Goal: Navigation & Orientation: Locate item on page

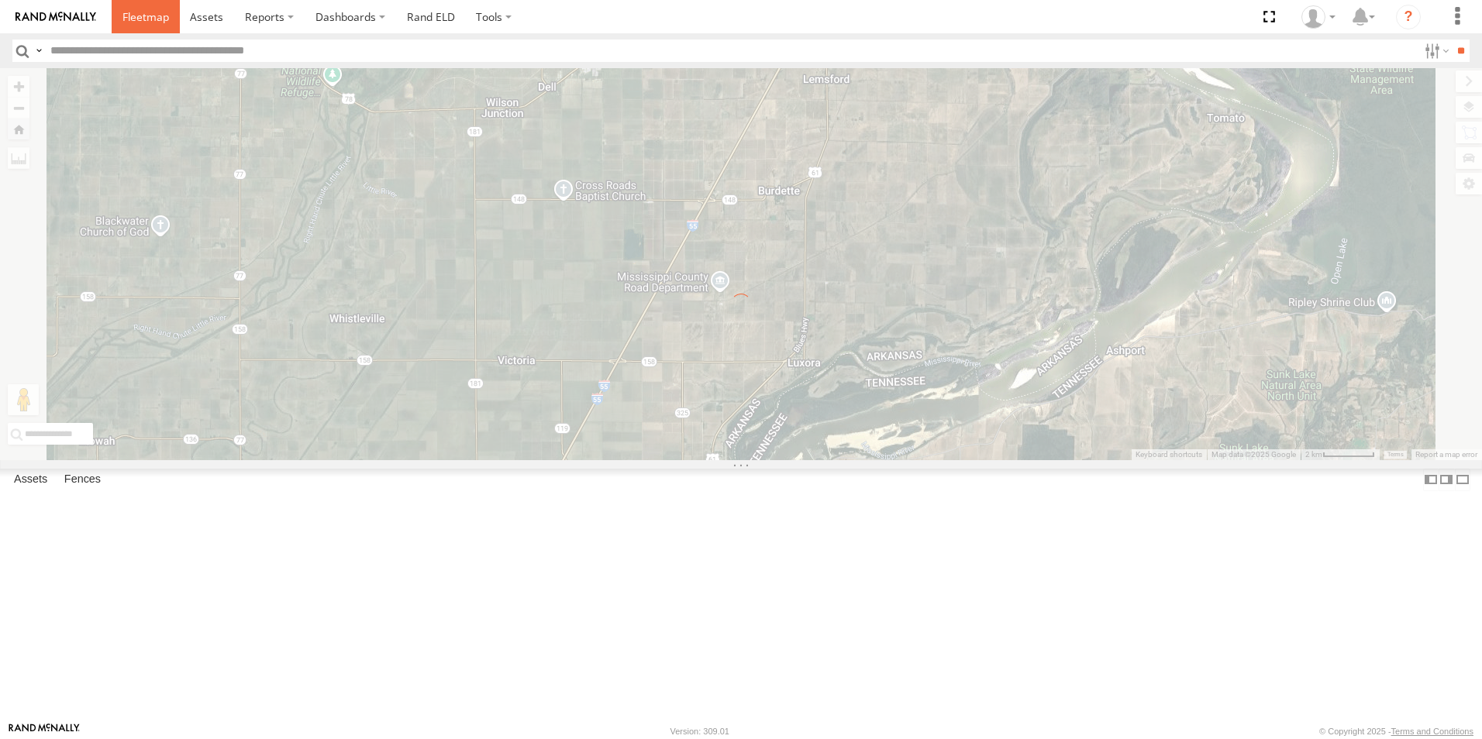
click at [164, 19] on span at bounding box center [145, 16] width 47 height 15
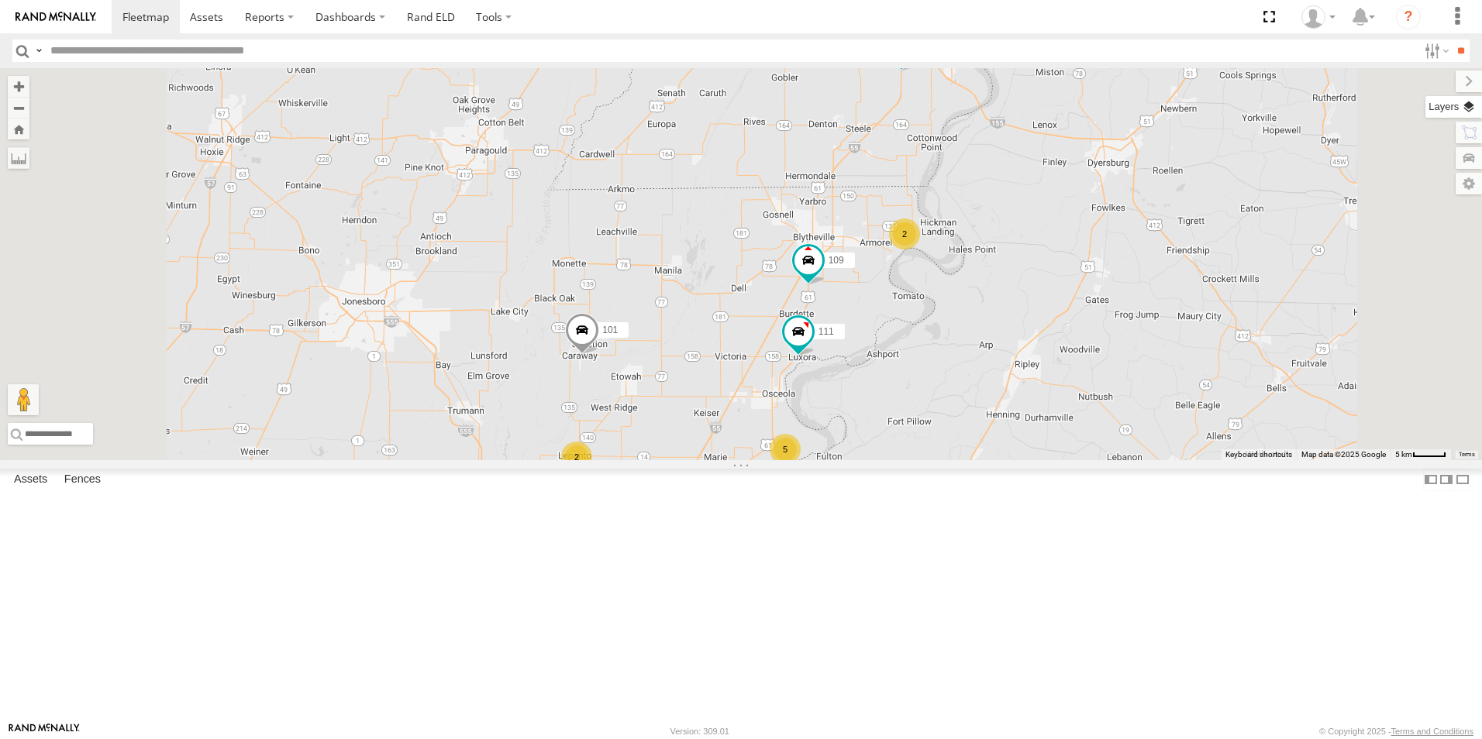
click at [1464, 99] on label at bounding box center [1453, 107] width 57 height 22
click at [0, 0] on span "Basemaps" at bounding box center [0, 0] width 0 height 0
click at [0, 0] on span "Satellite + Roadmap" at bounding box center [0, 0] width 0 height 0
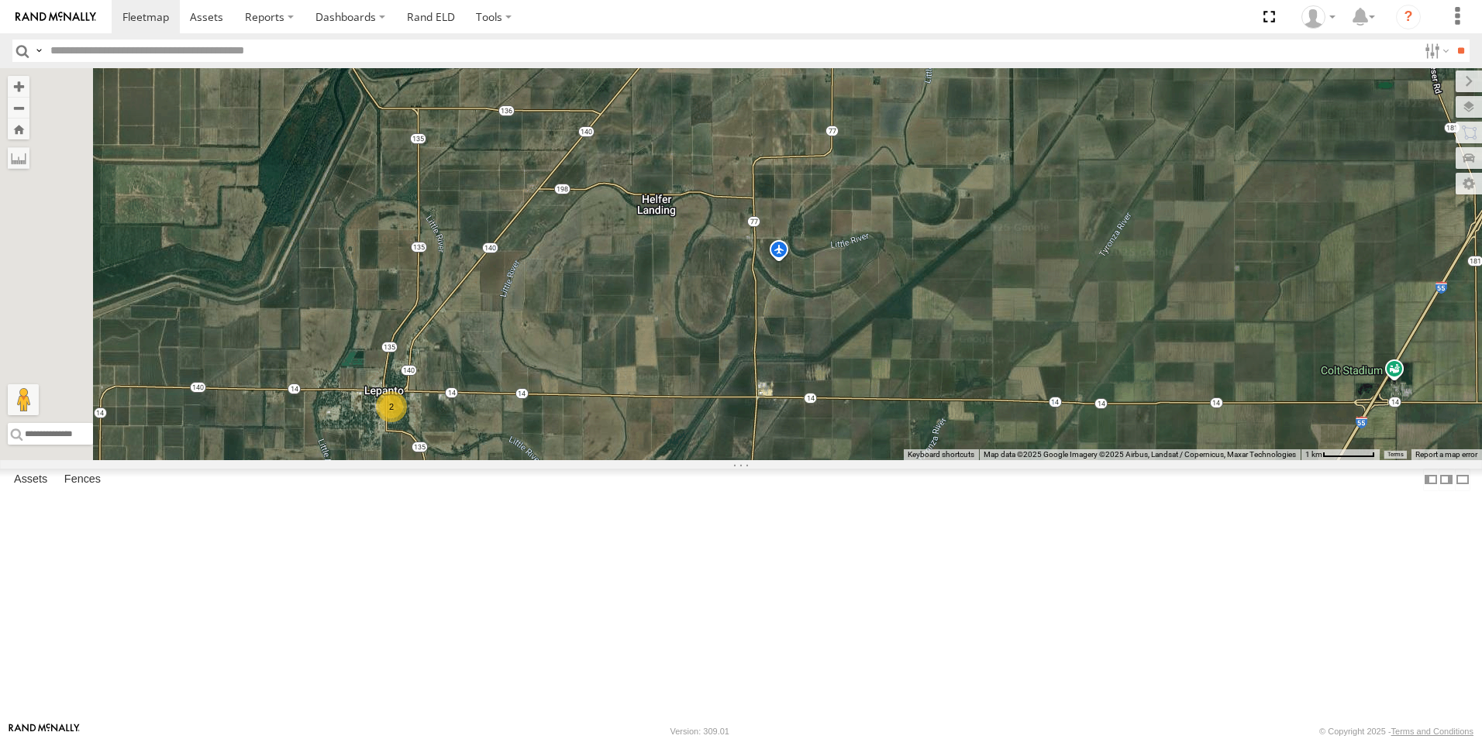
drag, startPoint x: 682, startPoint y: 601, endPoint x: 748, endPoint y: 489, distance: 129.6
click at [748, 460] on div "104 109 101 111 2" at bounding box center [741, 264] width 1482 height 392
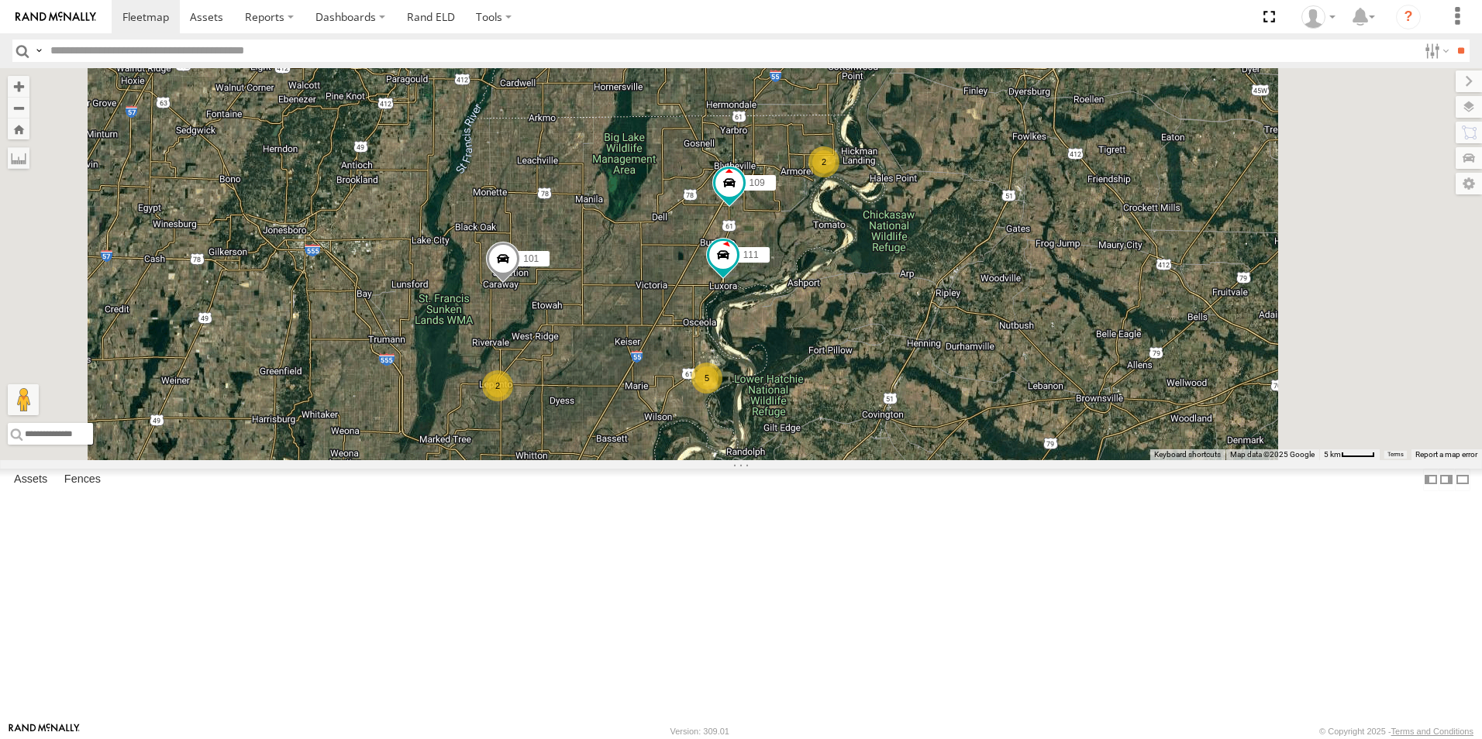
drag, startPoint x: 813, startPoint y: 441, endPoint x: 742, endPoint y: 481, distance: 81.5
click at [742, 460] on div "104 109 101 111 5 2 2" at bounding box center [741, 264] width 1482 height 392
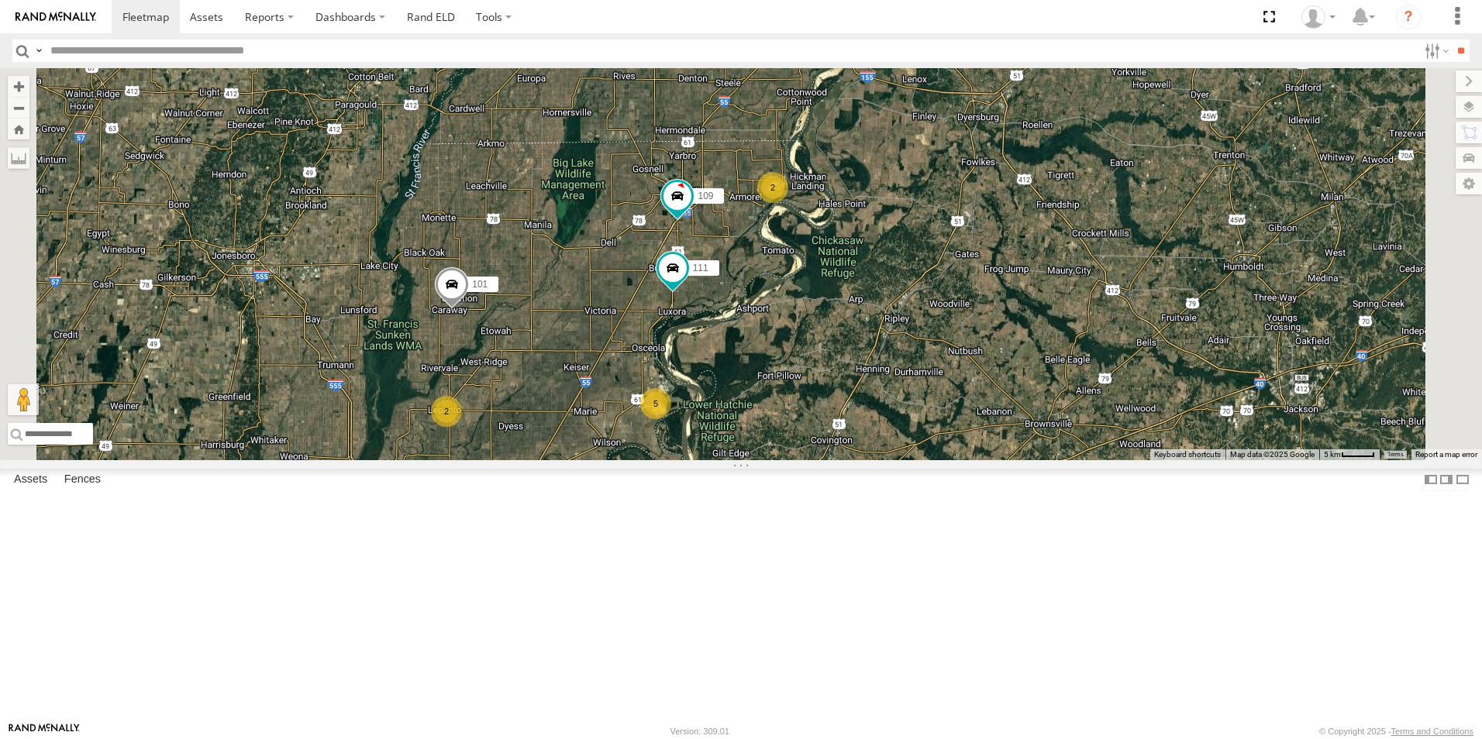
click at [0, 0] on span at bounding box center [0, 0] width 0 height 0
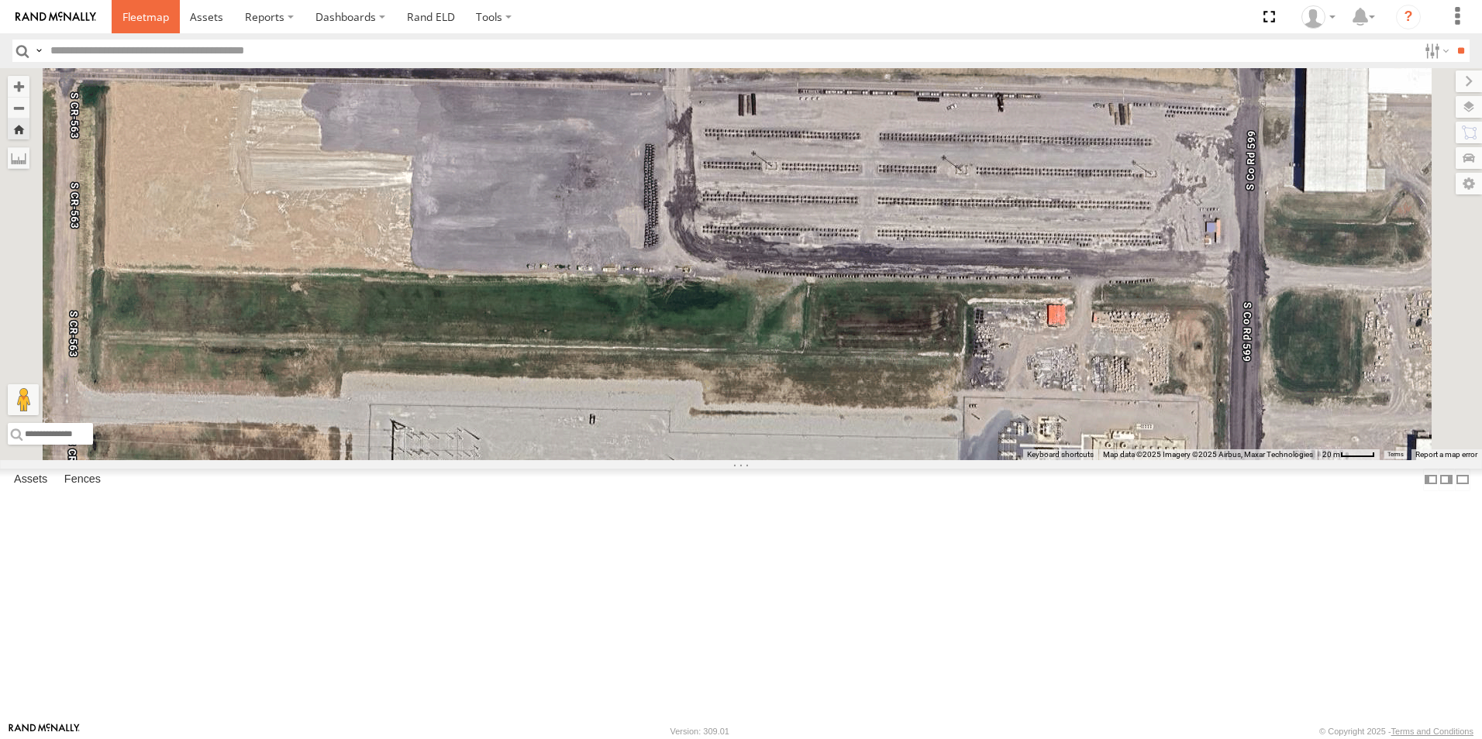
click at [144, 19] on span at bounding box center [145, 16] width 47 height 15
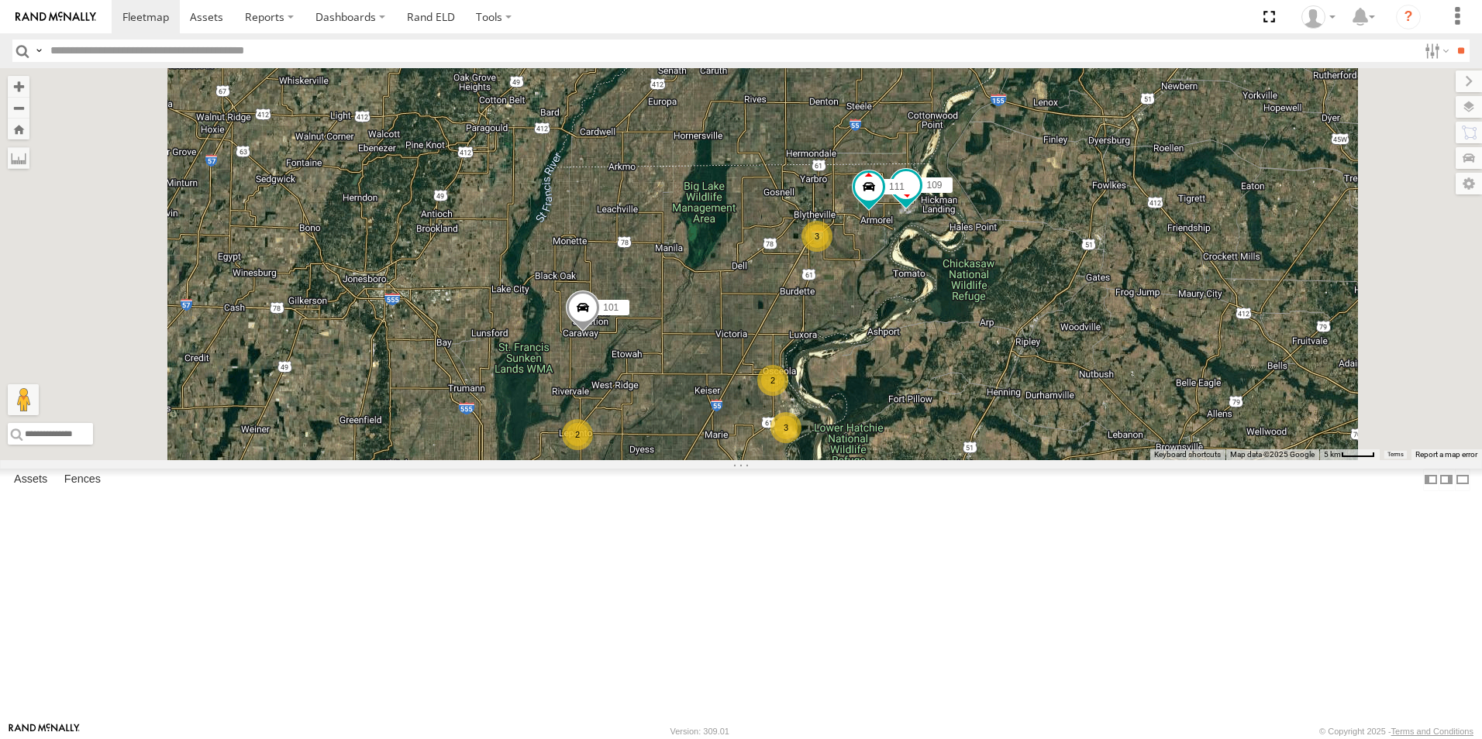
click at [0, 0] on span at bounding box center [0, 0] width 0 height 0
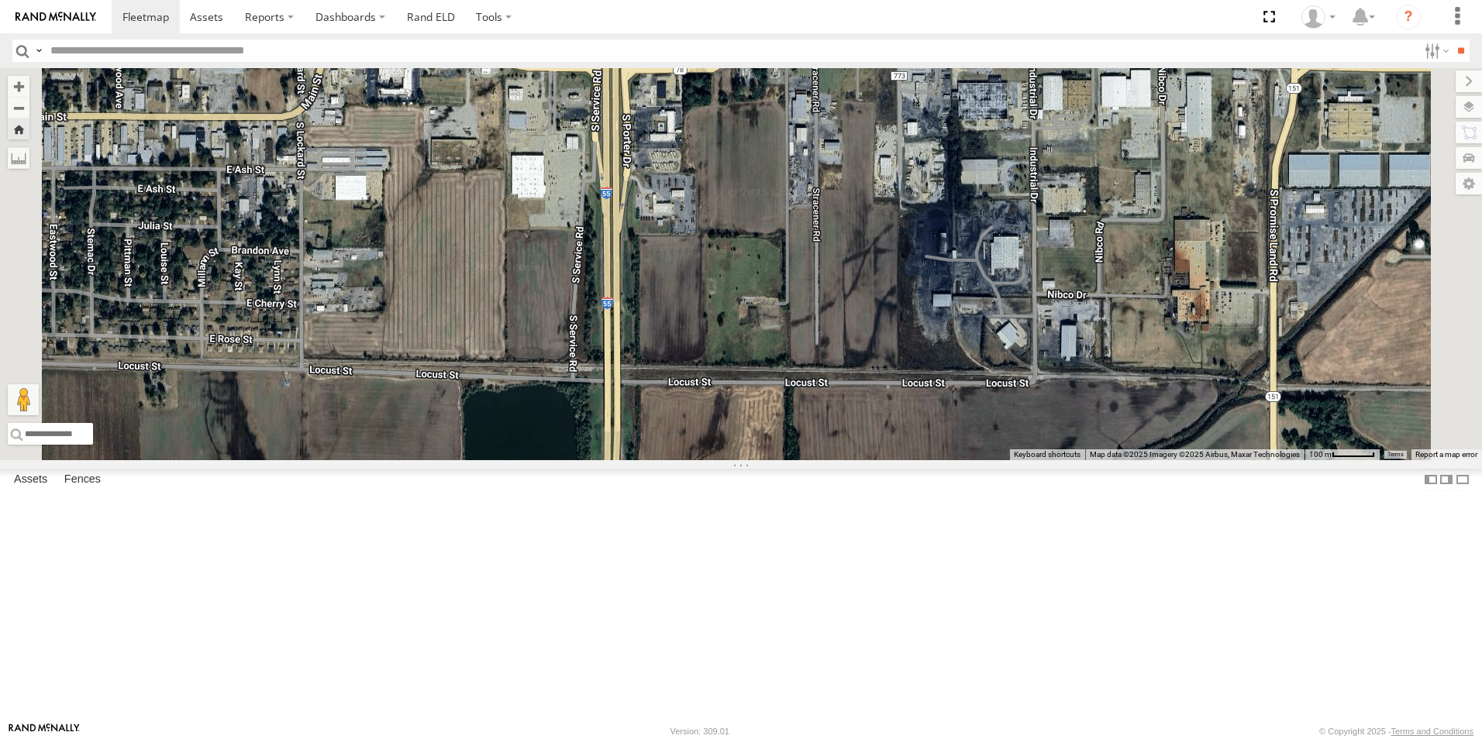
drag, startPoint x: 519, startPoint y: 482, endPoint x: 466, endPoint y: 633, distance: 160.3
click at [459, 460] on div "108" at bounding box center [741, 264] width 1482 height 392
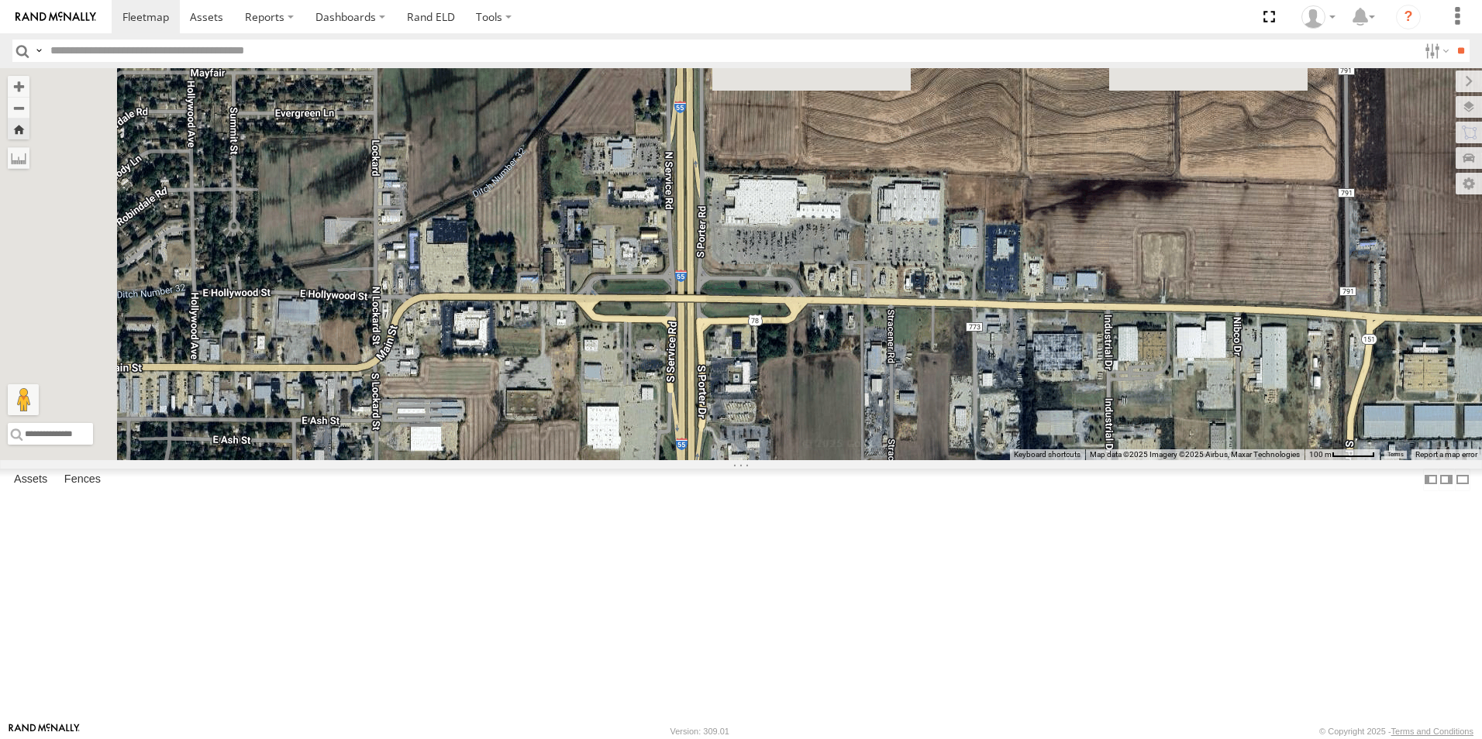
drag, startPoint x: 608, startPoint y: 391, endPoint x: 685, endPoint y: 647, distance: 267.2
click at [685, 460] on div "108" at bounding box center [741, 264] width 1482 height 392
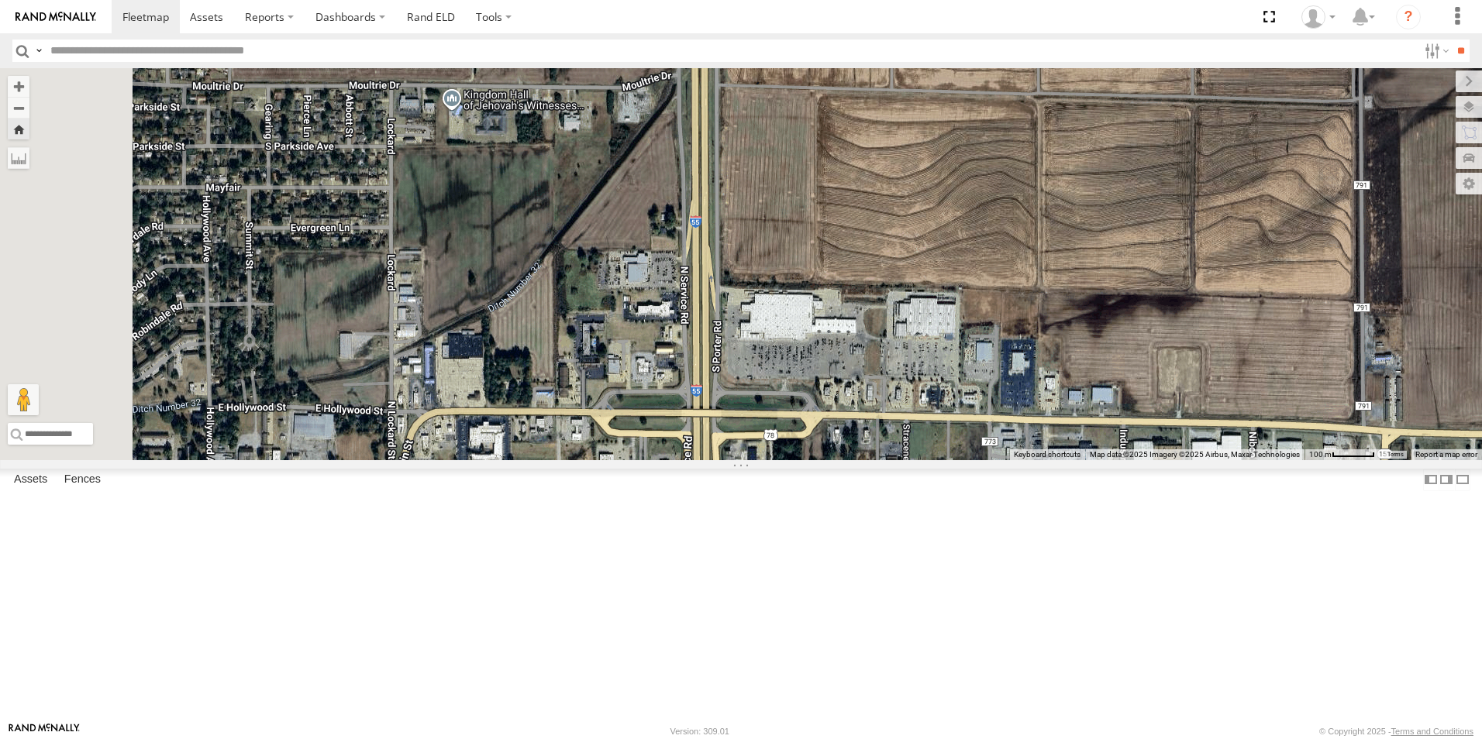
drag, startPoint x: 674, startPoint y: 523, endPoint x: 664, endPoint y: 683, distance: 159.9
click at [663, 460] on div "108" at bounding box center [741, 264] width 1482 height 392
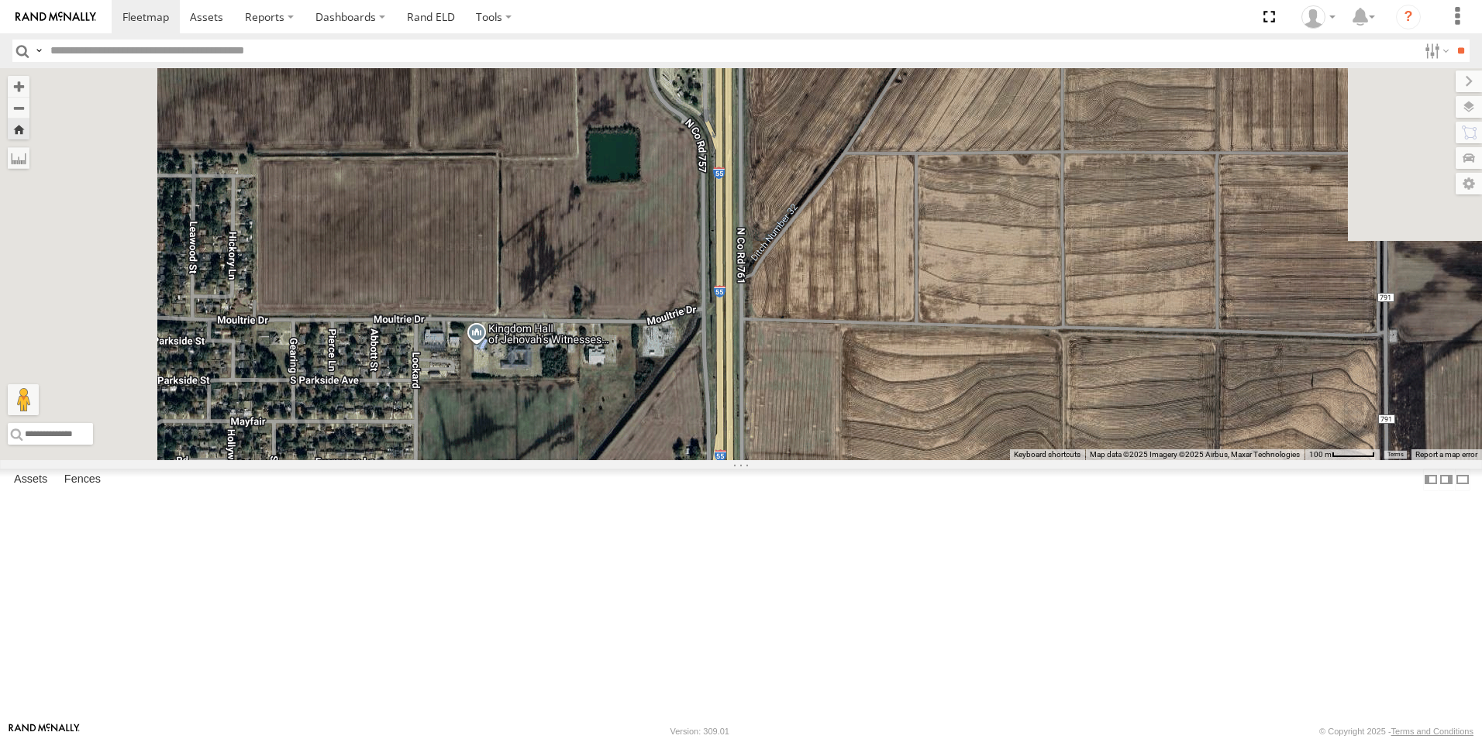
drag, startPoint x: 653, startPoint y: 486, endPoint x: 651, endPoint y: 553, distance: 66.7
click at [651, 460] on div "108" at bounding box center [741, 264] width 1482 height 392
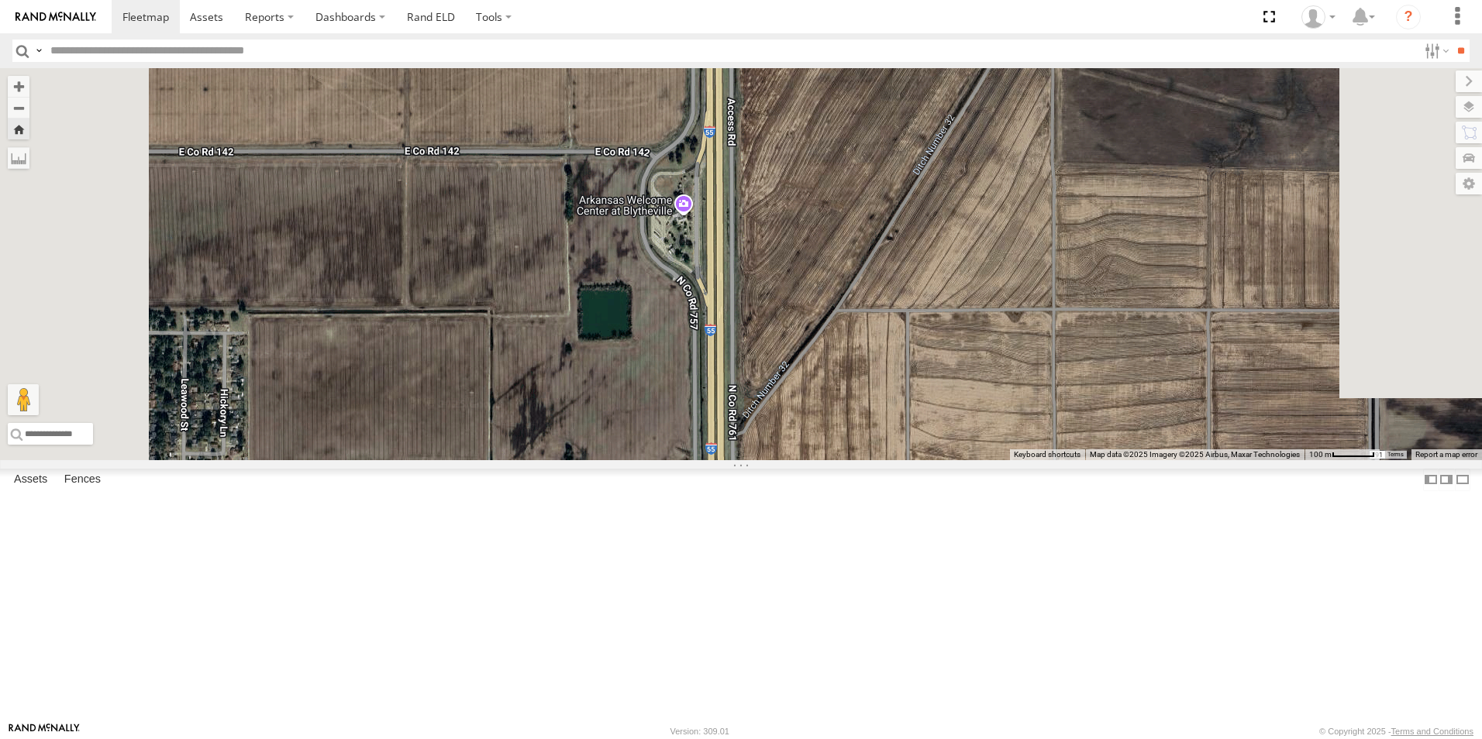
drag, startPoint x: 630, startPoint y: 515, endPoint x: 603, endPoint y: 617, distance: 105.8
click at [604, 460] on div "108" at bounding box center [741, 264] width 1482 height 392
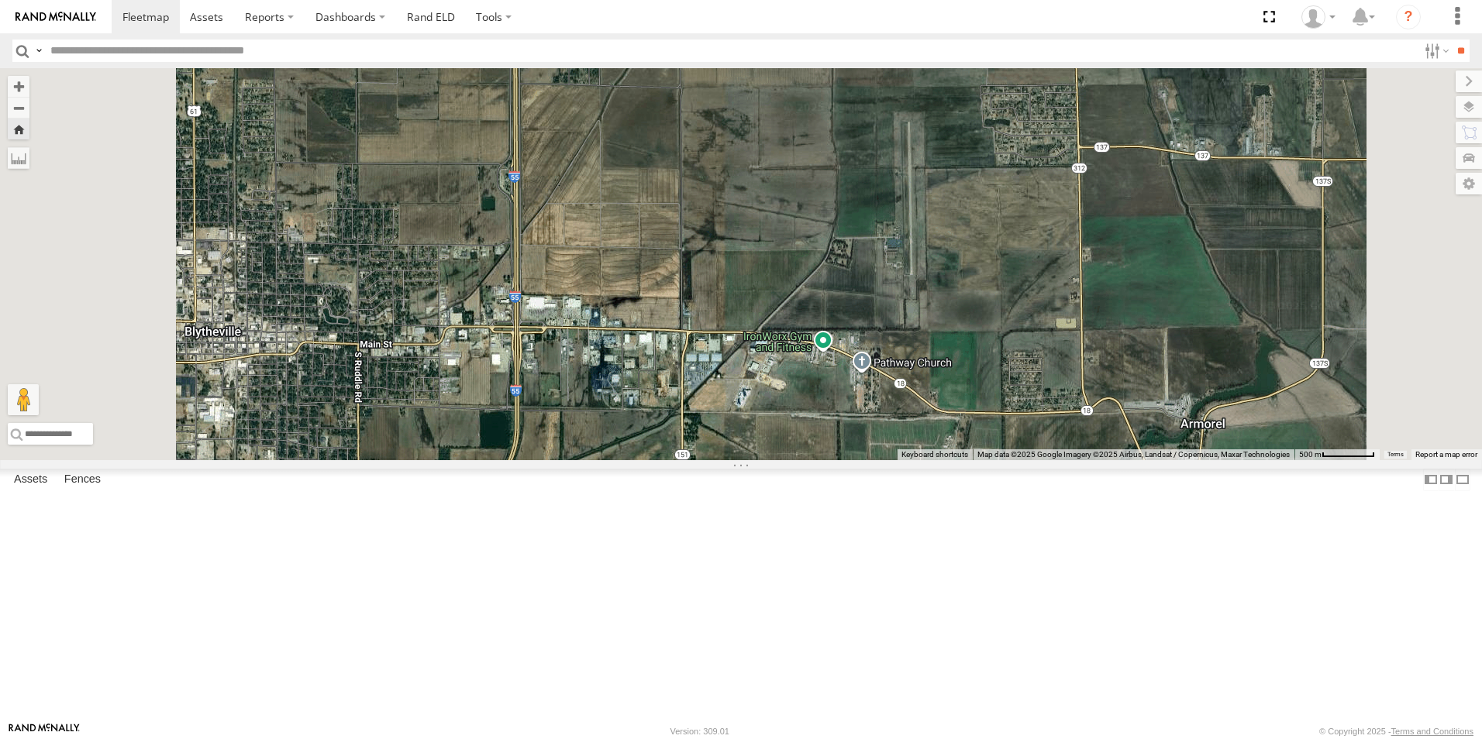
drag, startPoint x: 605, startPoint y: 601, endPoint x: 609, endPoint y: 400, distance: 201.5
click at [608, 409] on div "108" at bounding box center [741, 264] width 1482 height 392
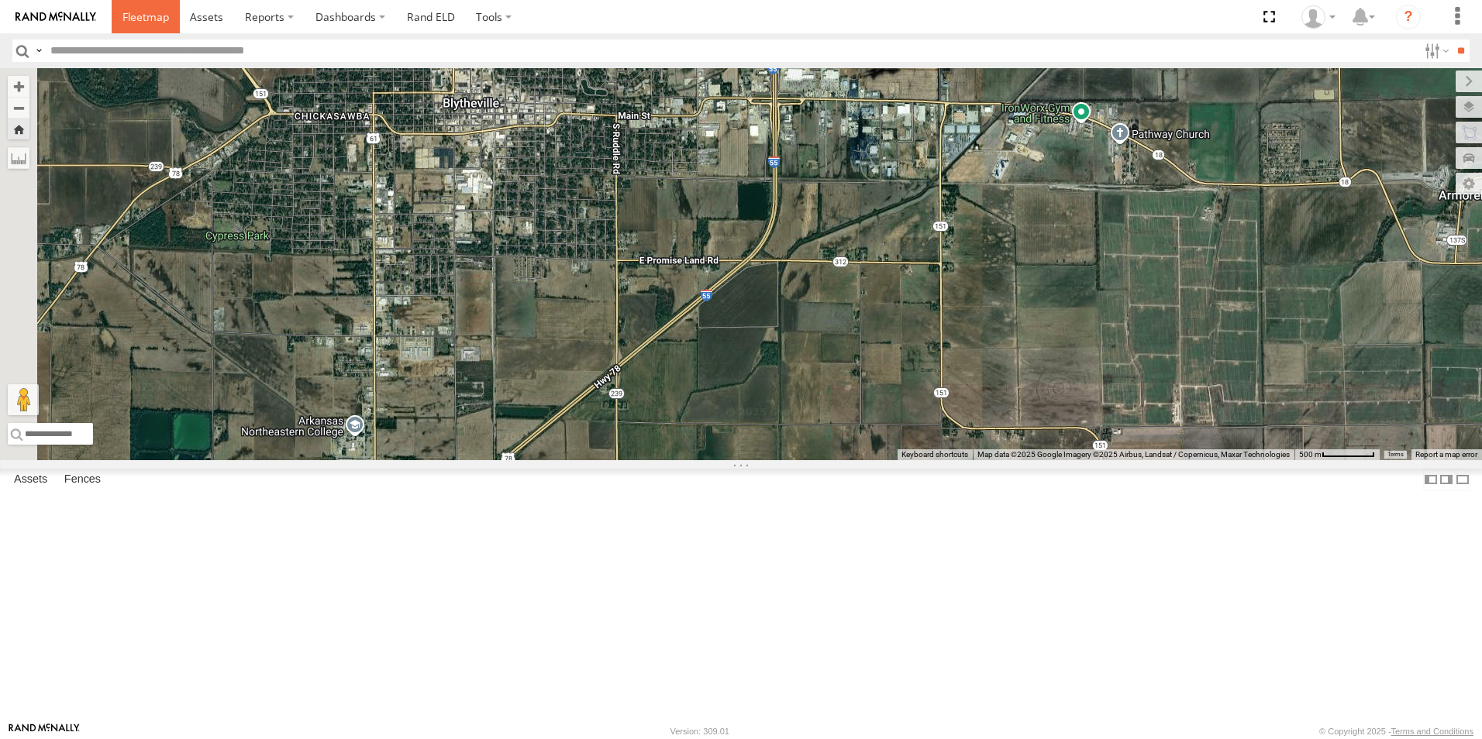
click at [134, 23] on span at bounding box center [145, 16] width 47 height 15
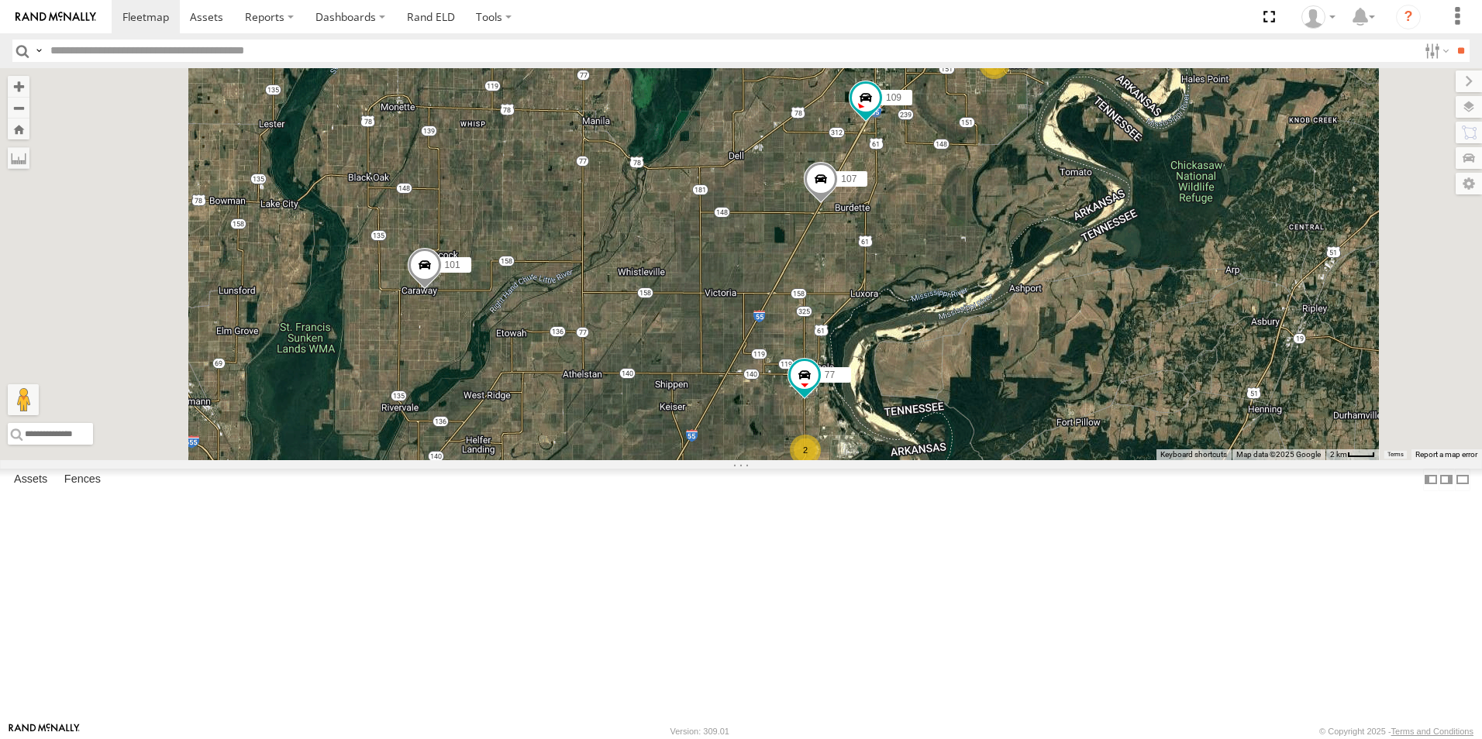
click at [0, 0] on span at bounding box center [0, 0] width 0 height 0
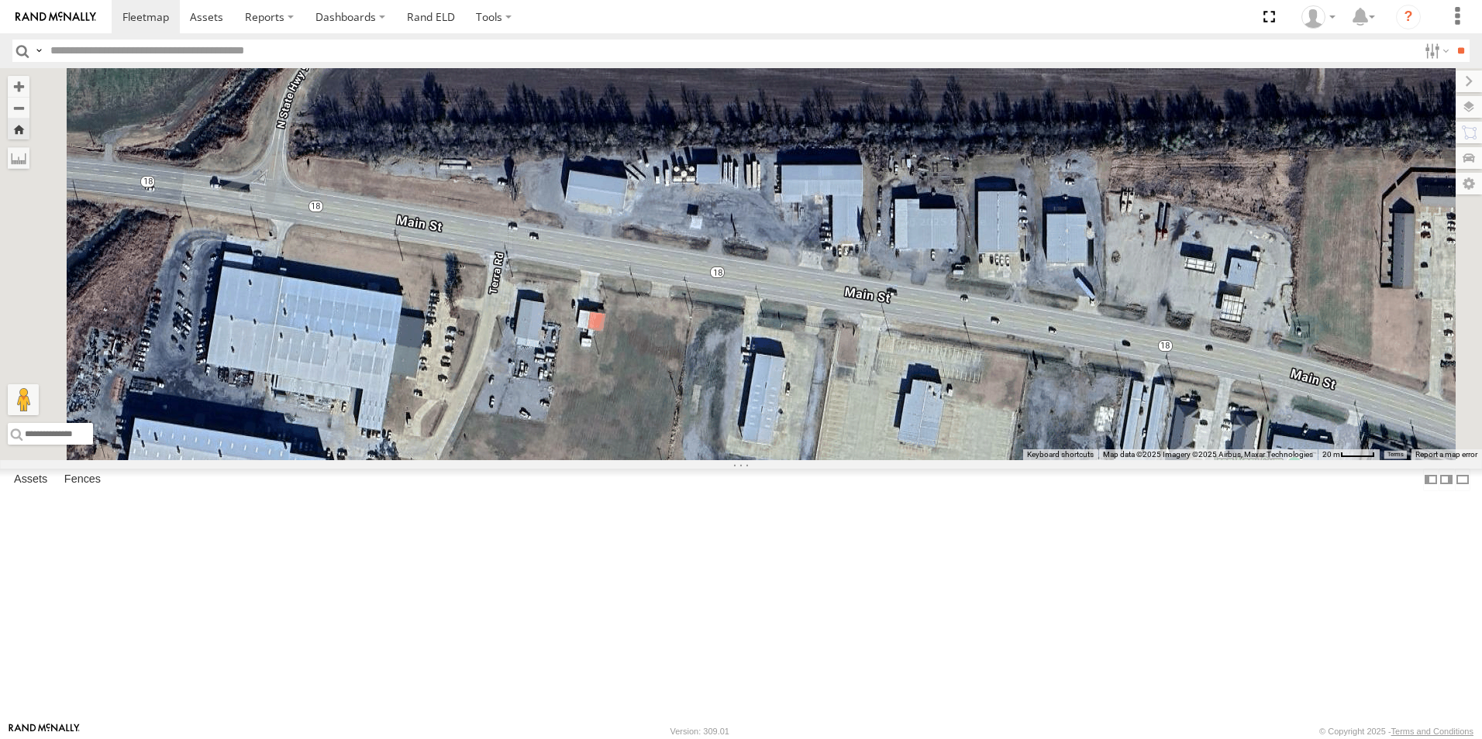
click at [0, 0] on span at bounding box center [0, 0] width 0 height 0
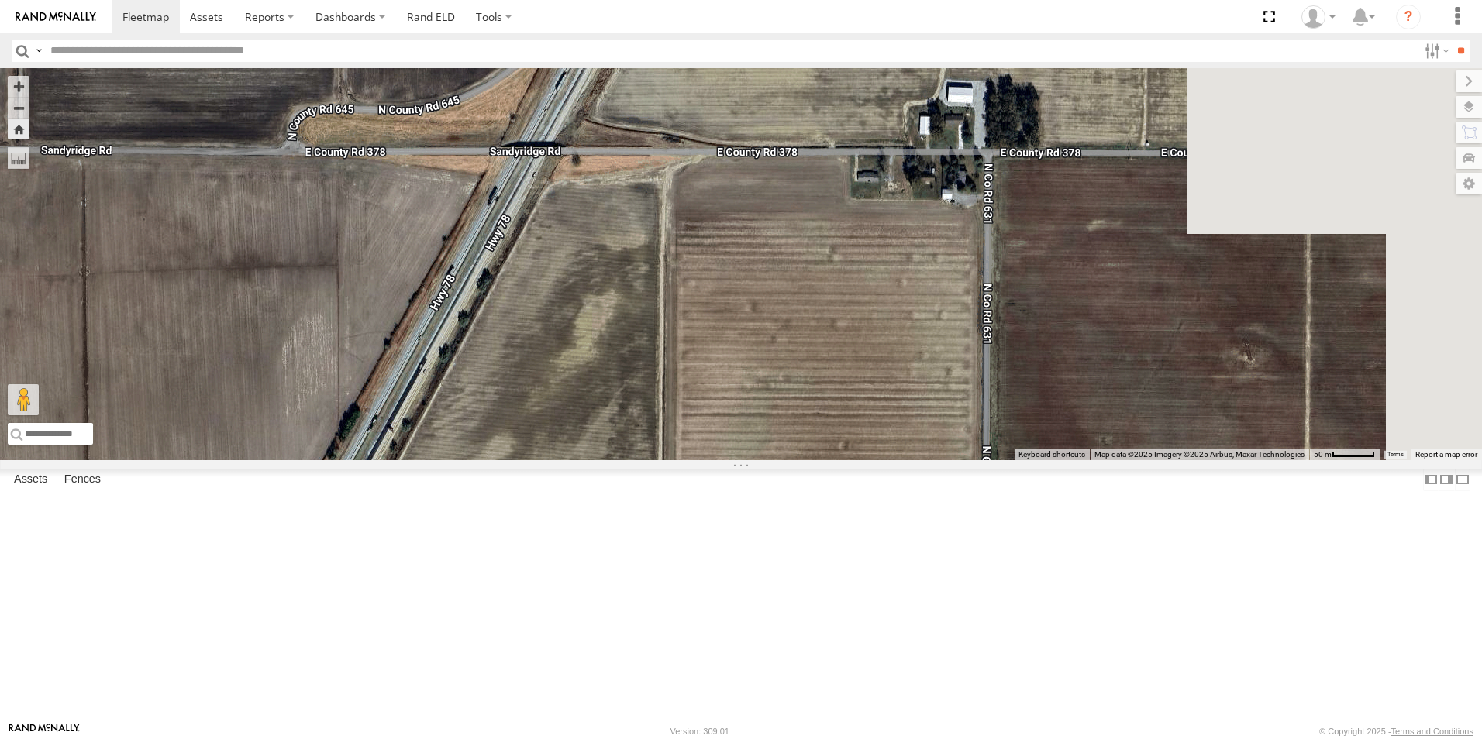
drag, startPoint x: 874, startPoint y: 331, endPoint x: 777, endPoint y: 779, distance: 458.5
click at [777, 739] on html at bounding box center [741, 369] width 1482 height 739
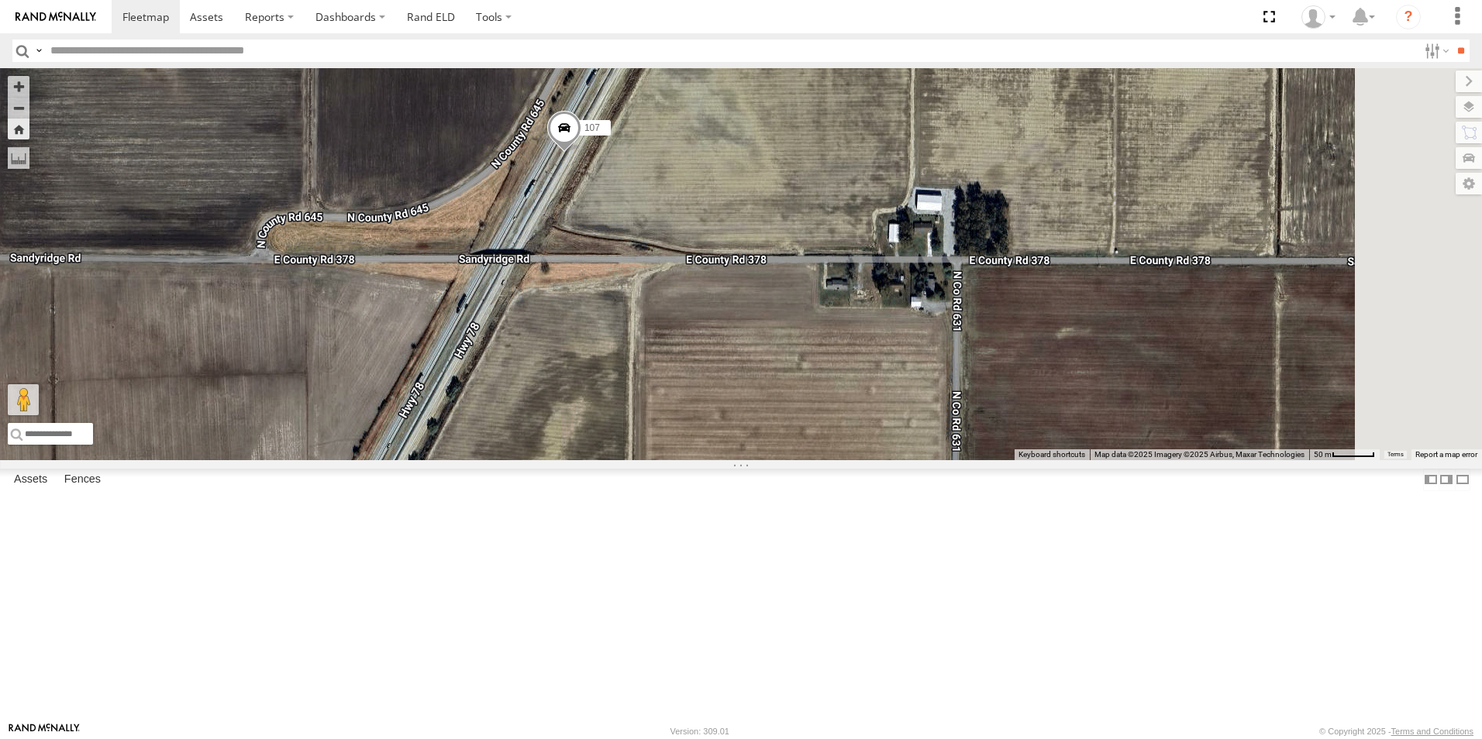
click at [581, 153] on span at bounding box center [564, 132] width 34 height 42
click at [0, 0] on span at bounding box center [0, 0] width 0 height 0
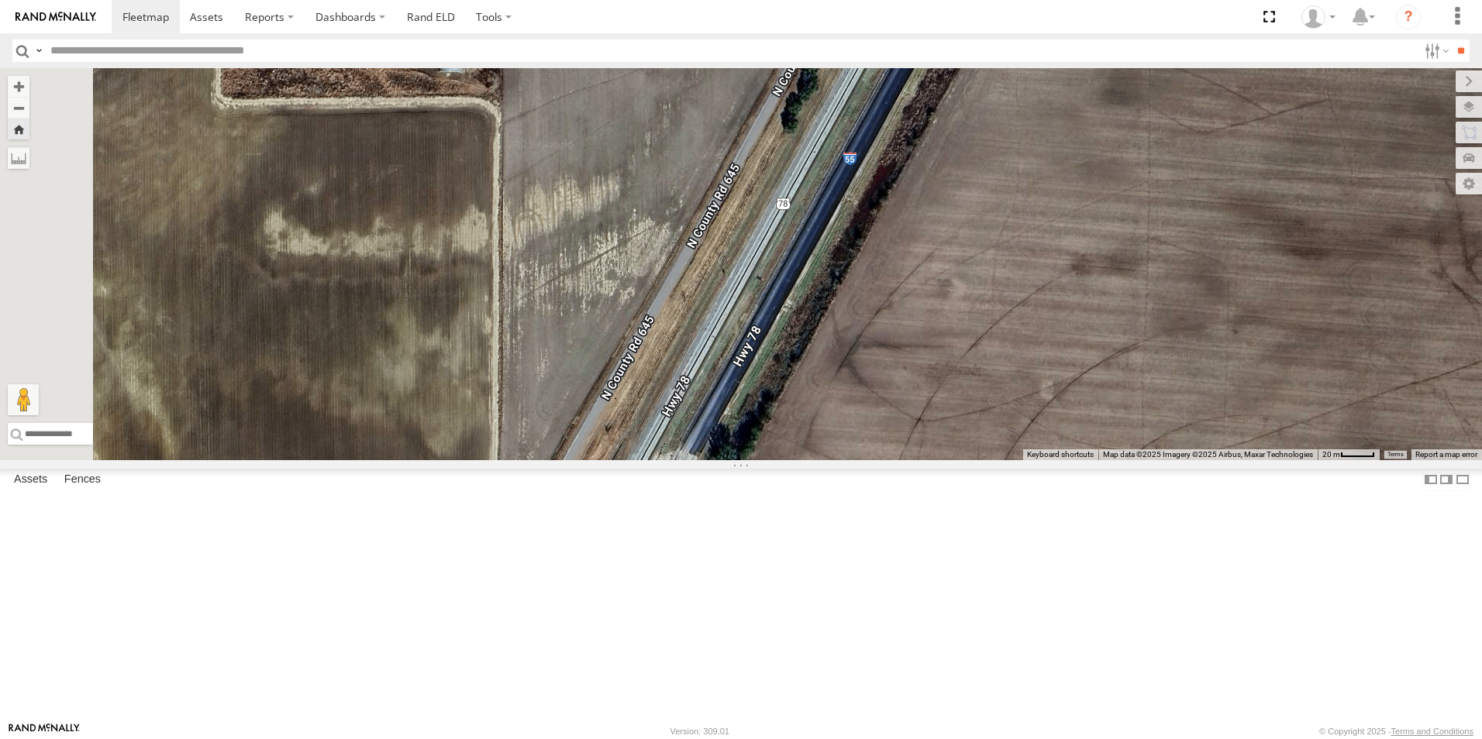
click at [0, 0] on span at bounding box center [0, 0] width 0 height 0
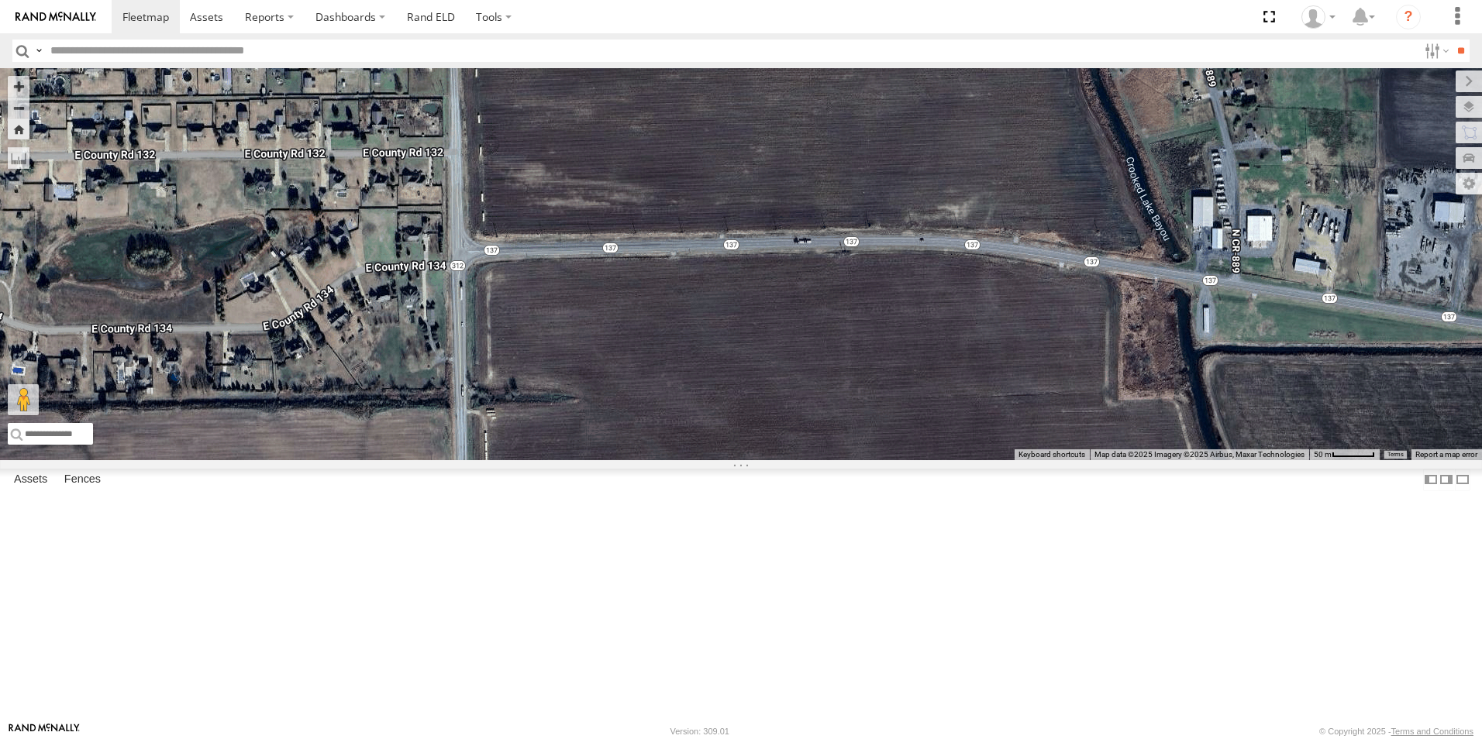
drag, startPoint x: 522, startPoint y: 412, endPoint x: 786, endPoint y: 457, distance: 267.5
click at [788, 460] on div "103" at bounding box center [741, 264] width 1482 height 392
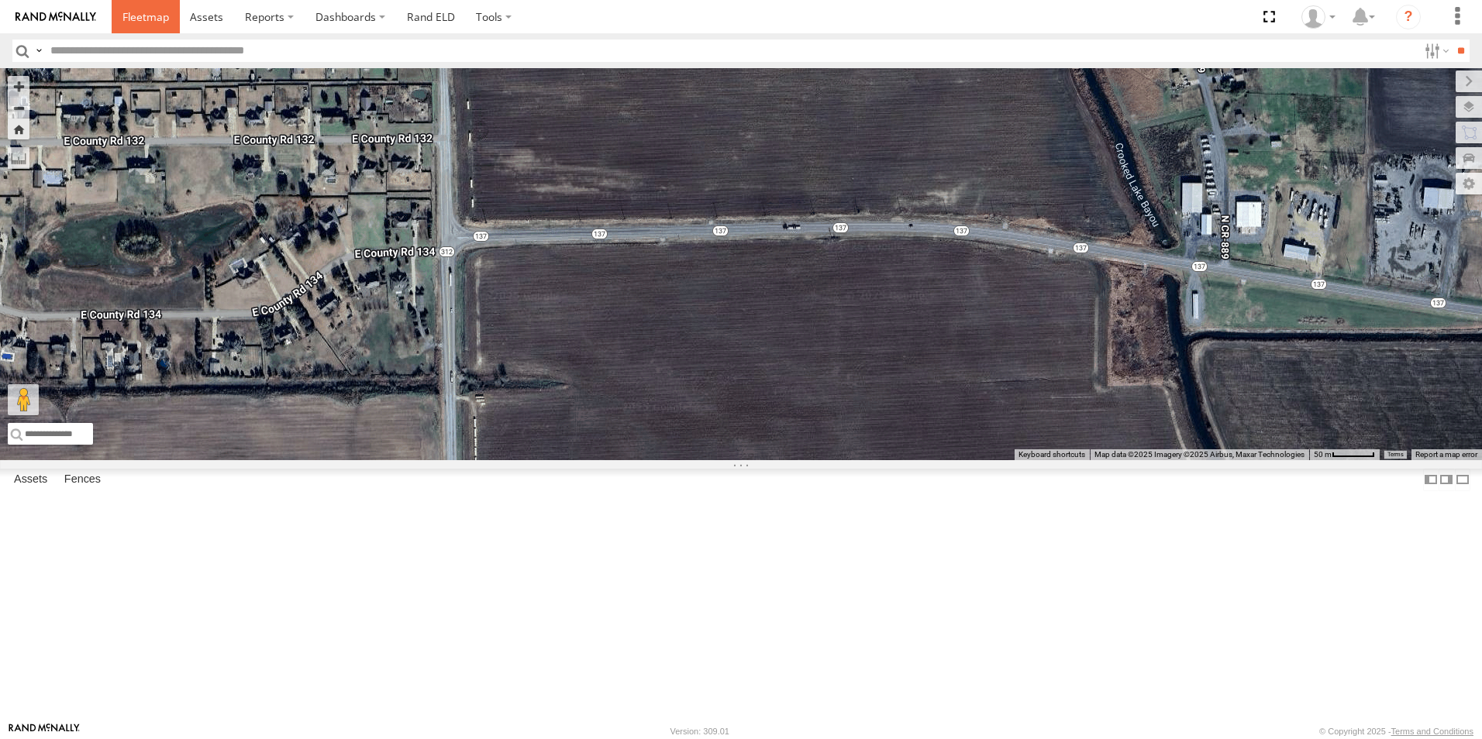
click at [156, 20] on span at bounding box center [145, 16] width 47 height 15
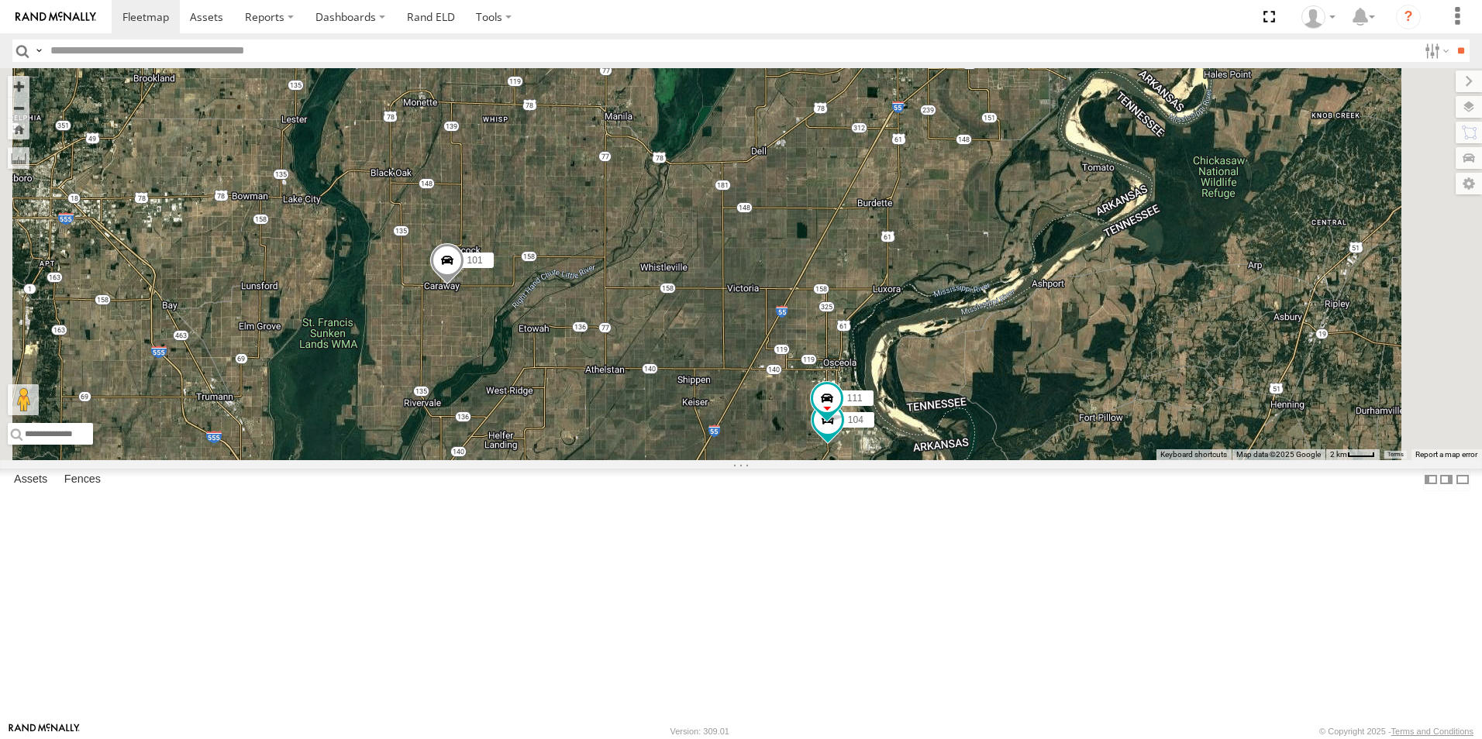
click at [0, 0] on span at bounding box center [0, 0] width 0 height 0
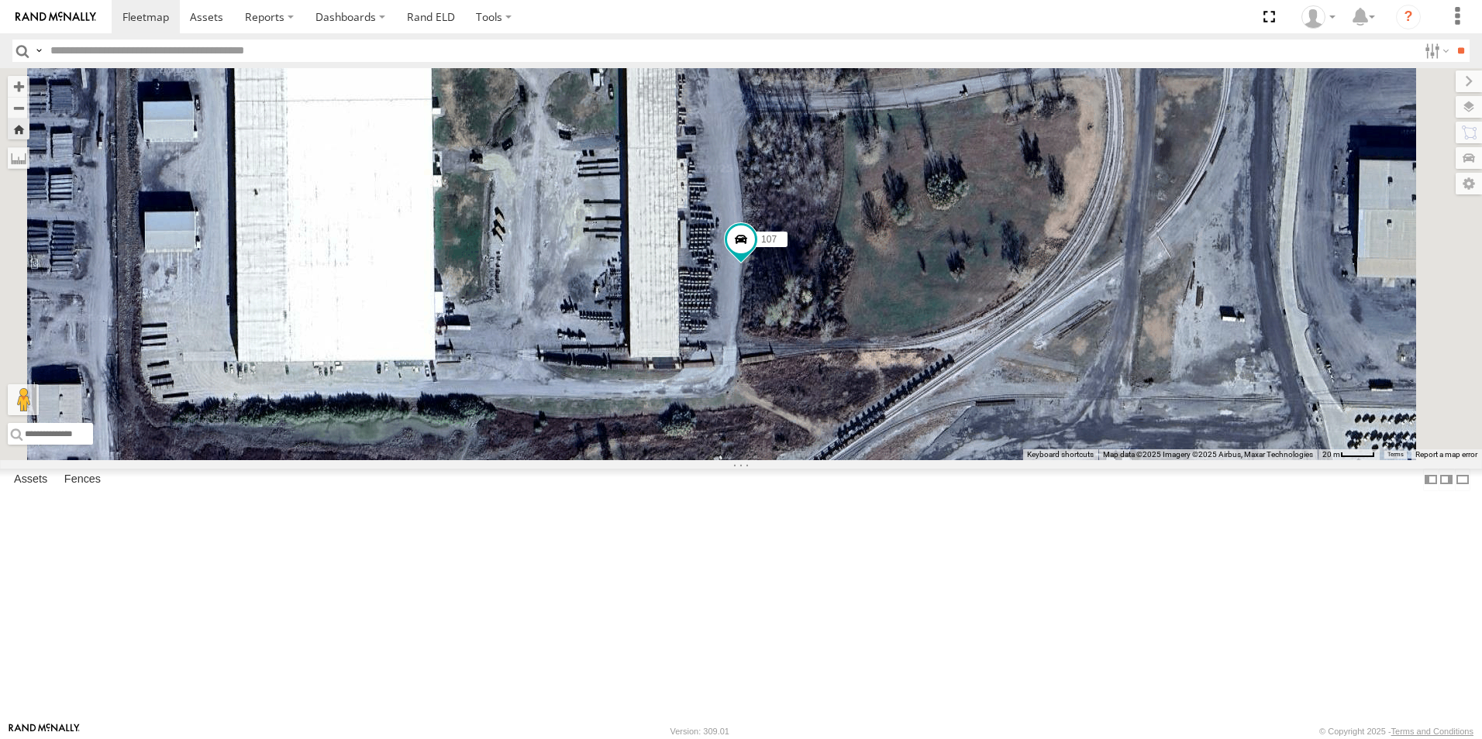
click at [0, 0] on span at bounding box center [0, 0] width 0 height 0
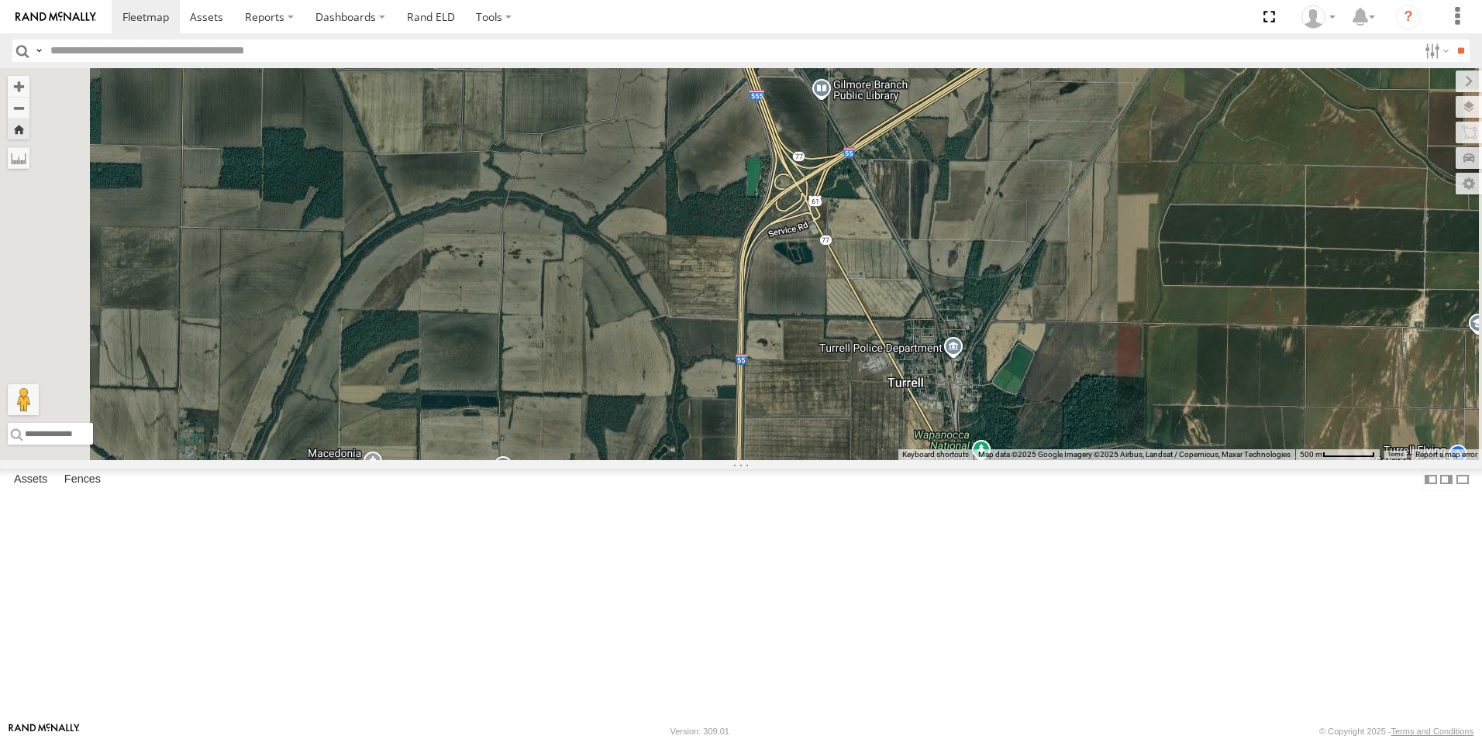
click at [0, 0] on span at bounding box center [0, 0] width 0 height 0
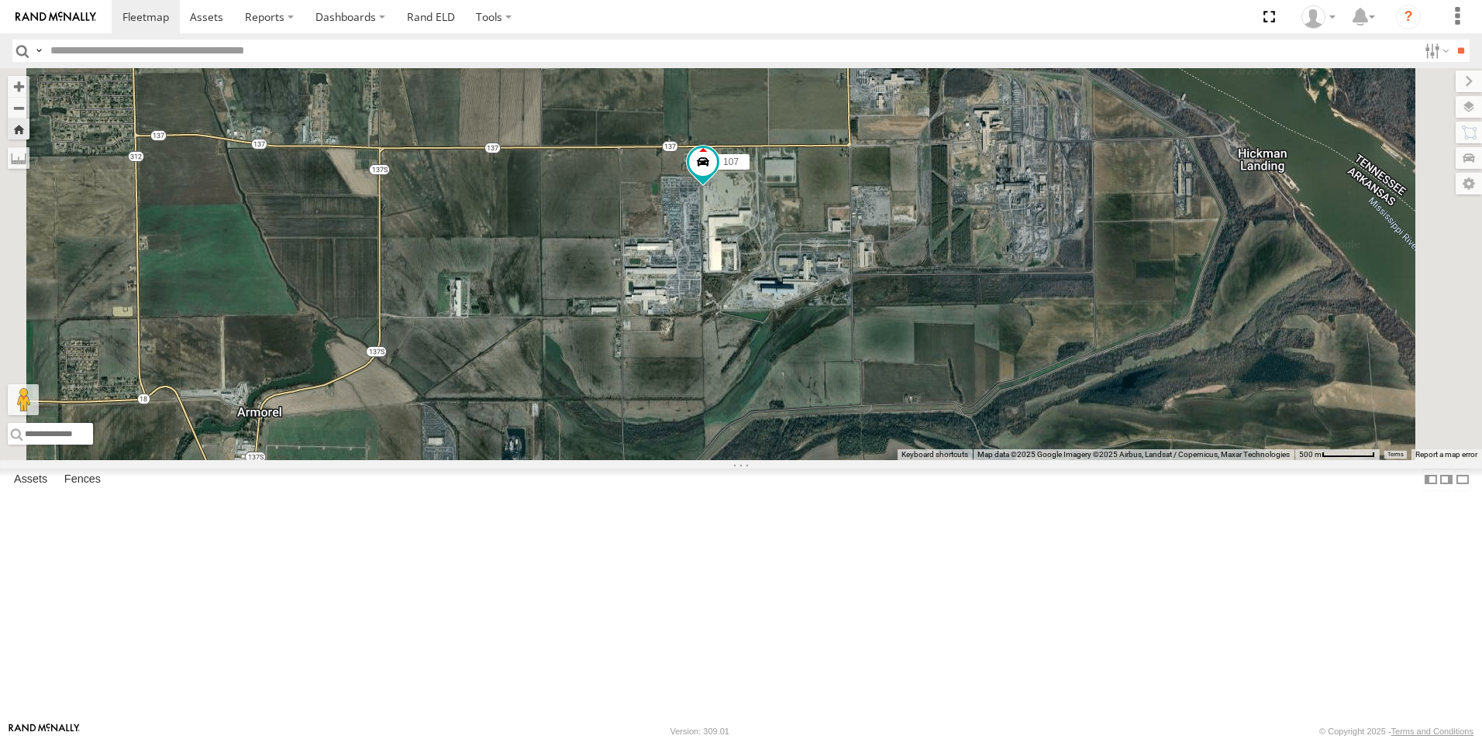
click at [0, 0] on span at bounding box center [0, 0] width 0 height 0
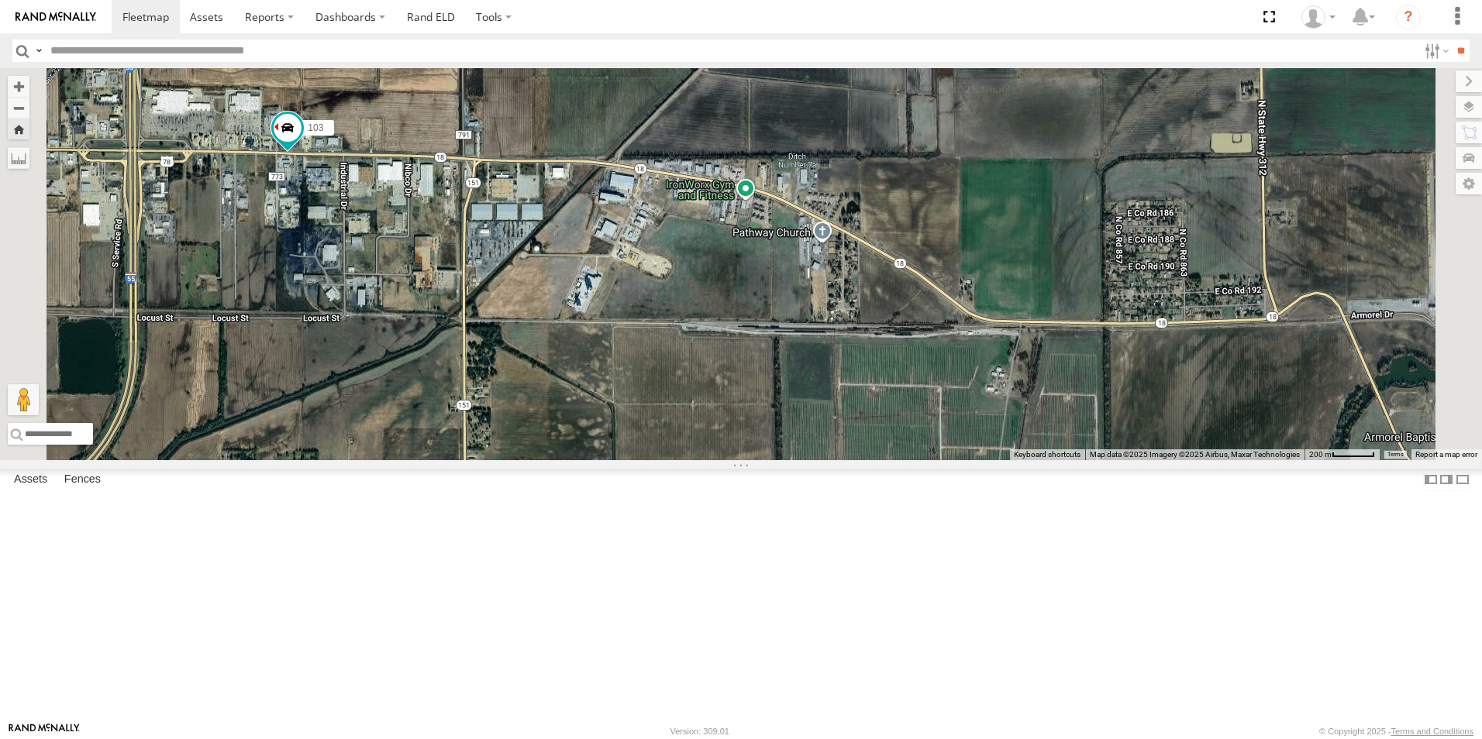
click at [0, 0] on span at bounding box center [0, 0] width 0 height 0
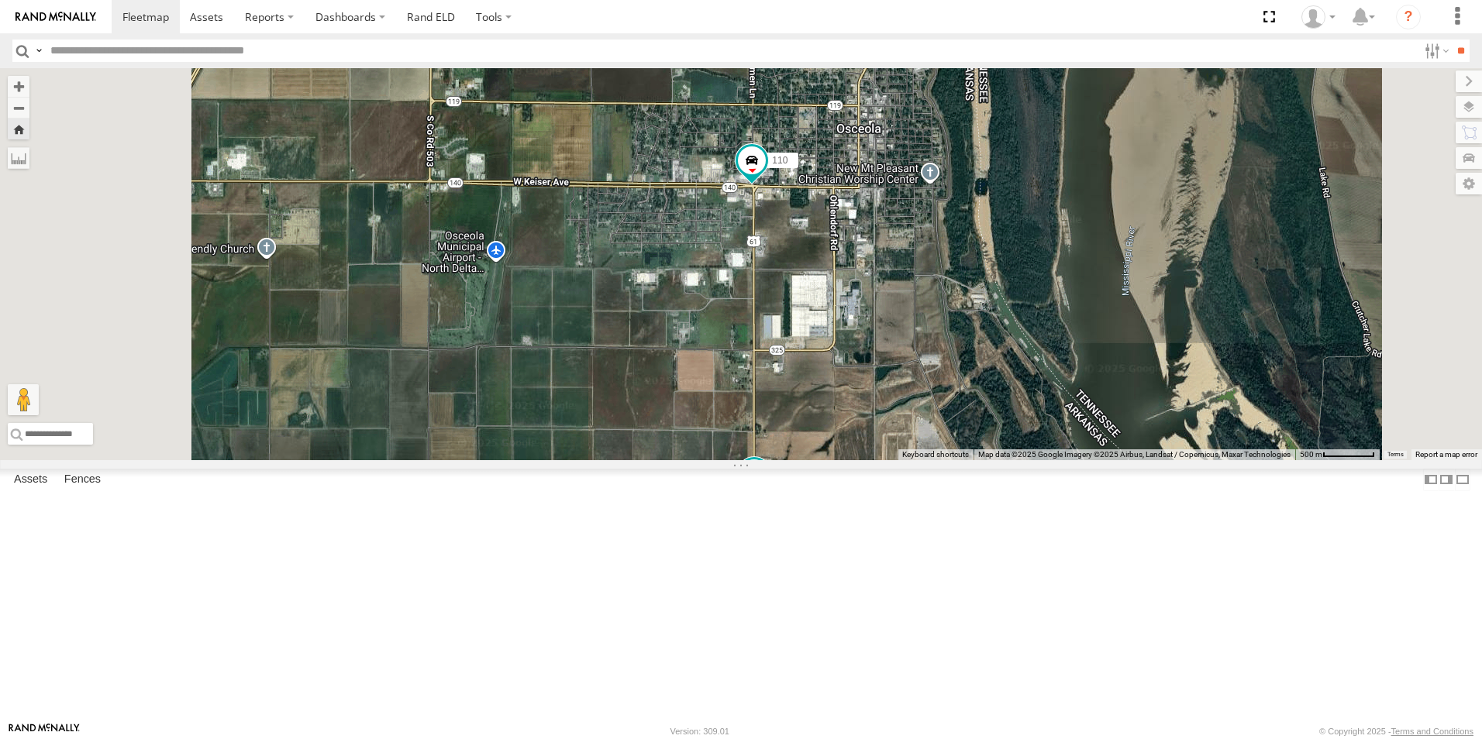
click at [0, 0] on span at bounding box center [0, 0] width 0 height 0
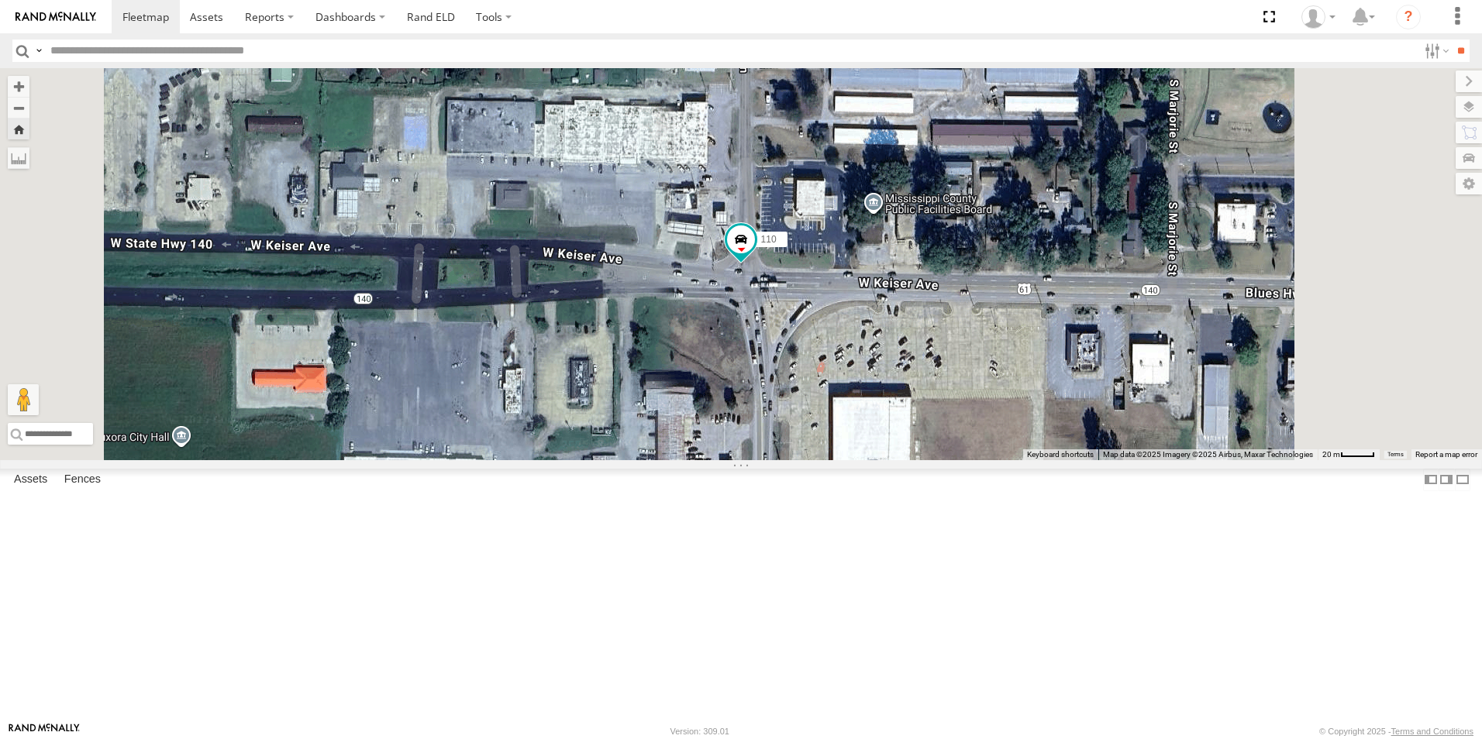
click at [0, 0] on span at bounding box center [0, 0] width 0 height 0
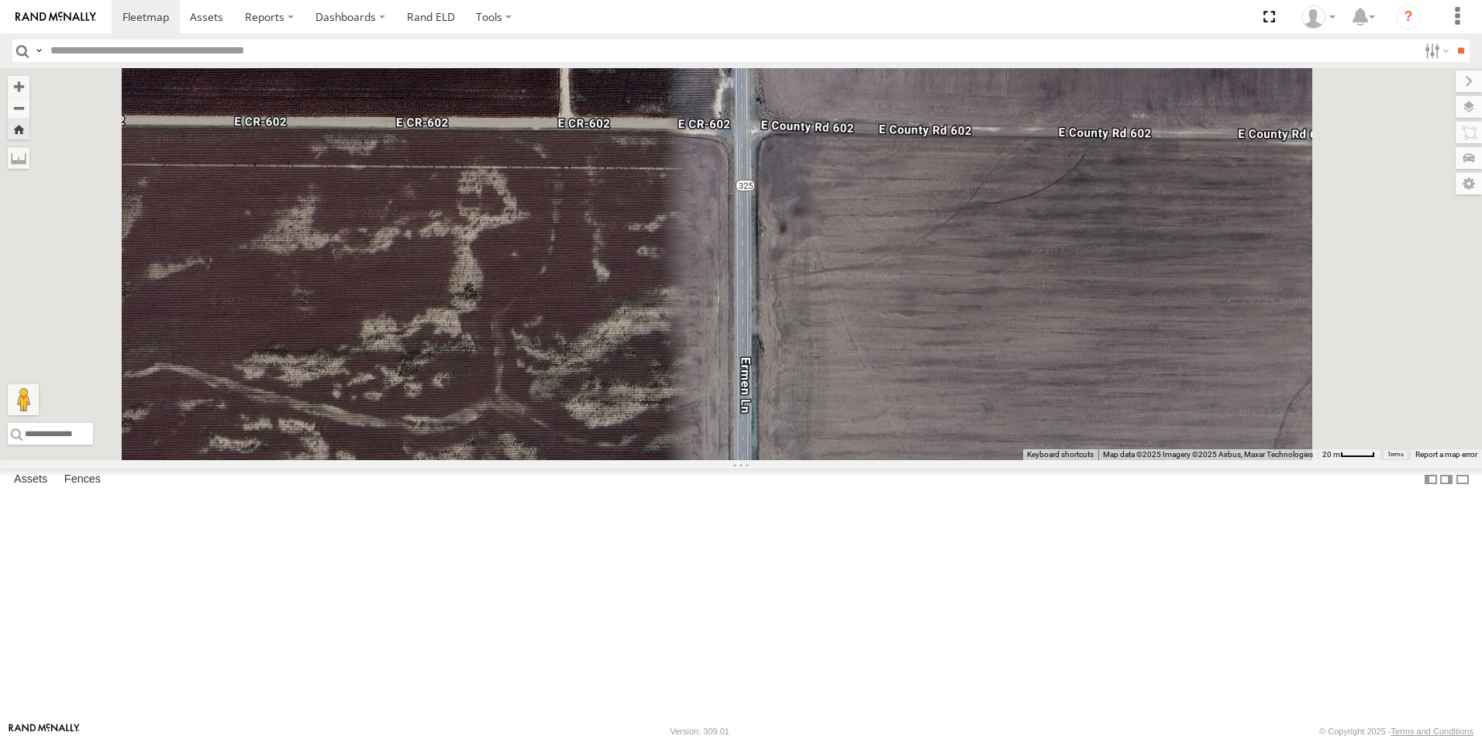
click at [0, 0] on span at bounding box center [0, 0] width 0 height 0
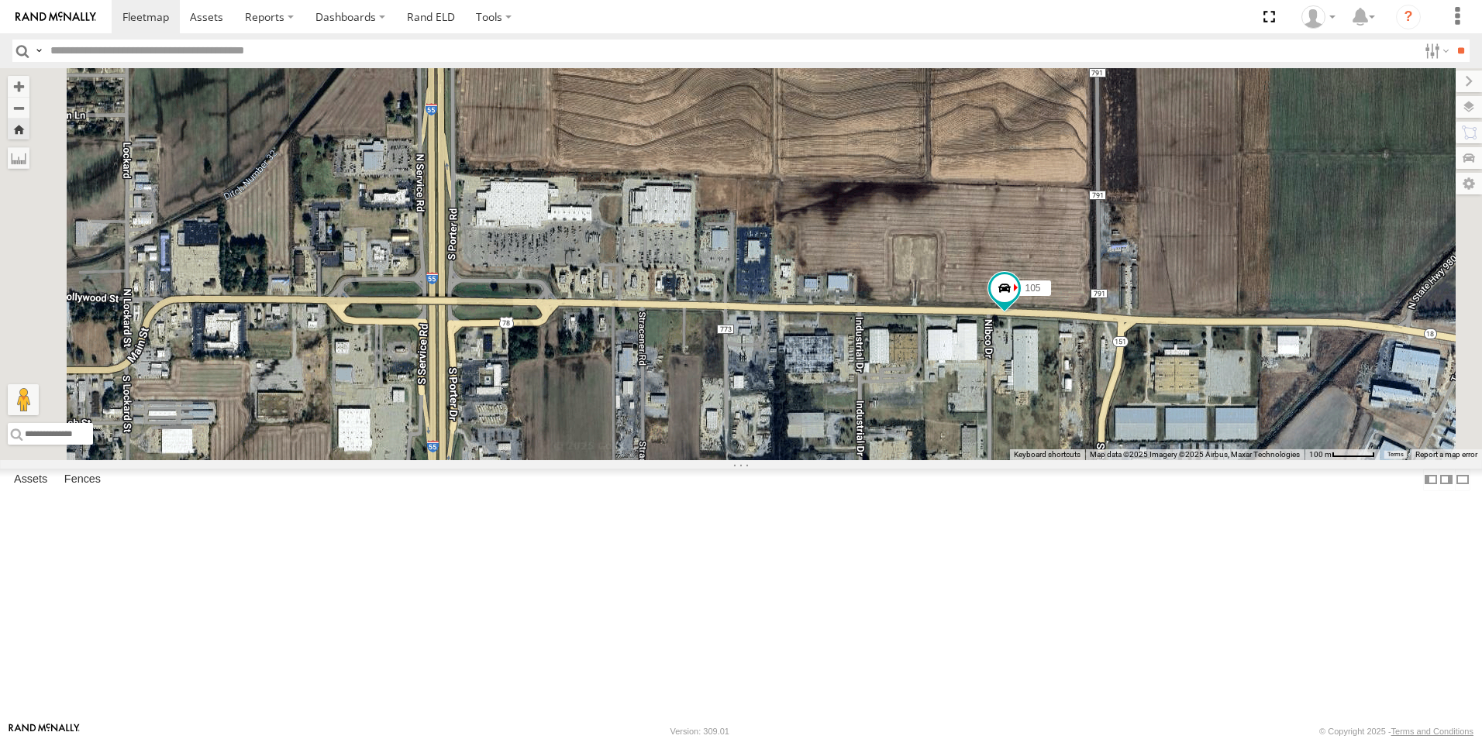
click at [0, 0] on span at bounding box center [0, 0] width 0 height 0
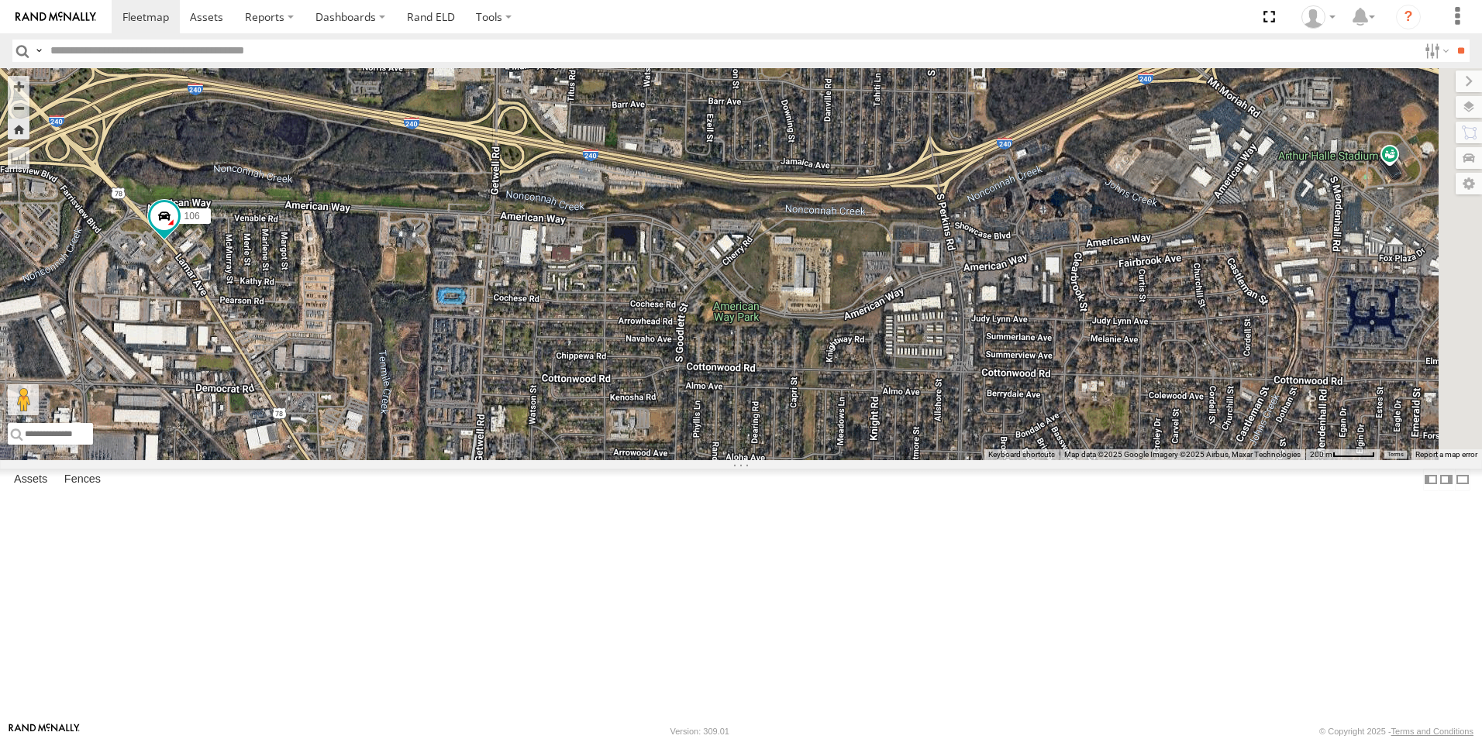
drag, startPoint x: 1194, startPoint y: 407, endPoint x: 538, endPoint y: 326, distance: 660.7
click at [538, 326] on div "106" at bounding box center [741, 264] width 1482 height 392
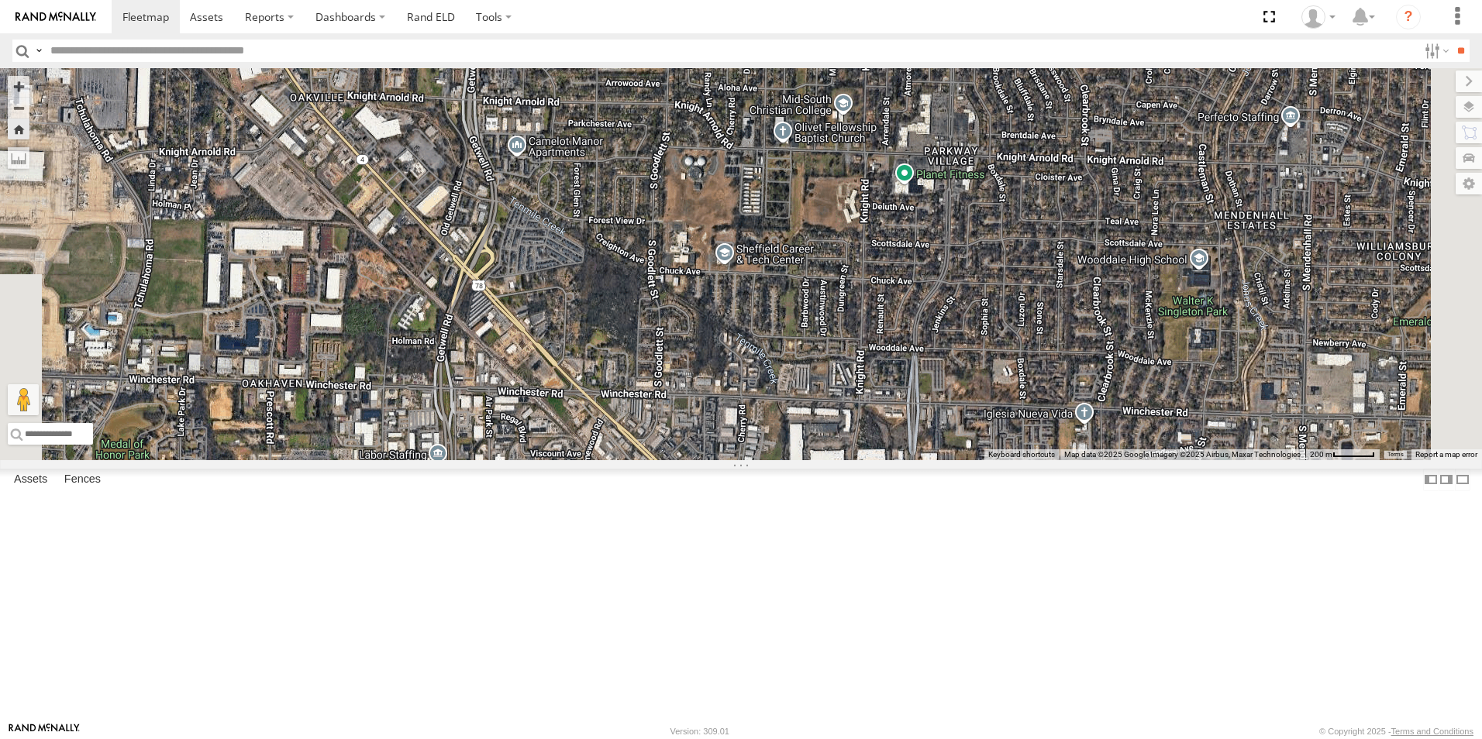
drag, startPoint x: 1034, startPoint y: 478, endPoint x: 1024, endPoint y: 100, distance: 378.4
click at [1024, 100] on div "106" at bounding box center [741, 264] width 1482 height 392
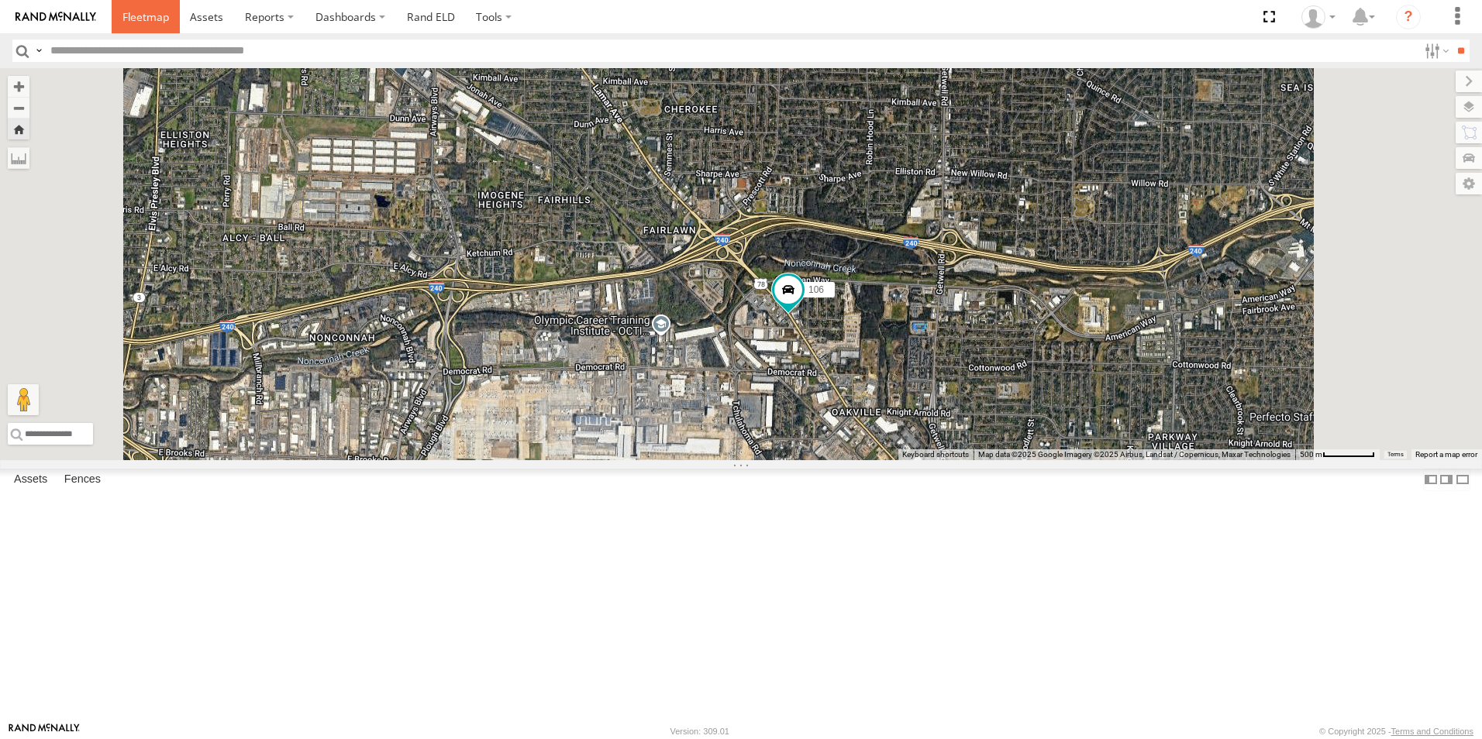
click at [162, 23] on span at bounding box center [145, 16] width 47 height 15
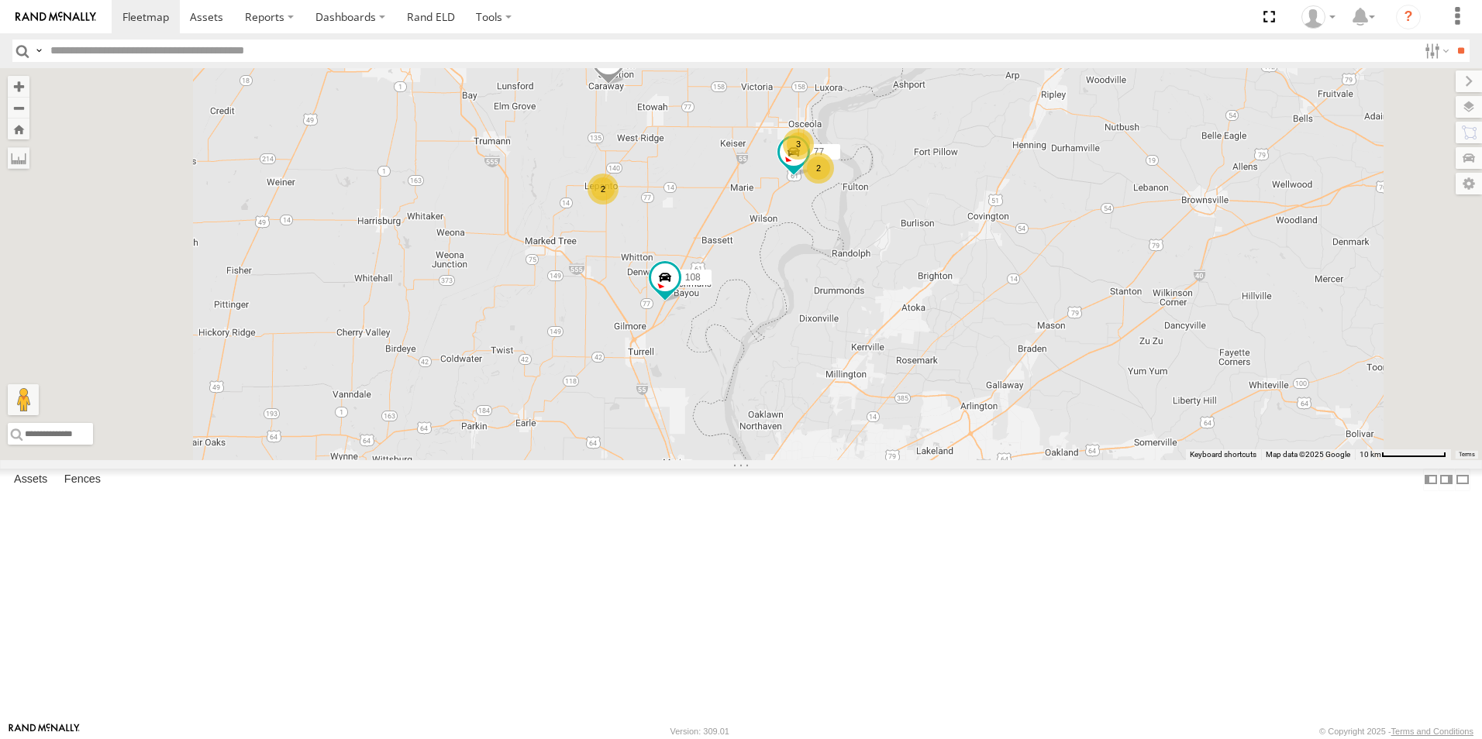
click at [1468, 107] on label at bounding box center [1469, 107] width 26 height 22
click at [0, 0] on span "Basemaps" at bounding box center [0, 0] width 0 height 0
click at [0, 0] on span "Satellite + Roadmap" at bounding box center [0, 0] width 0 height 0
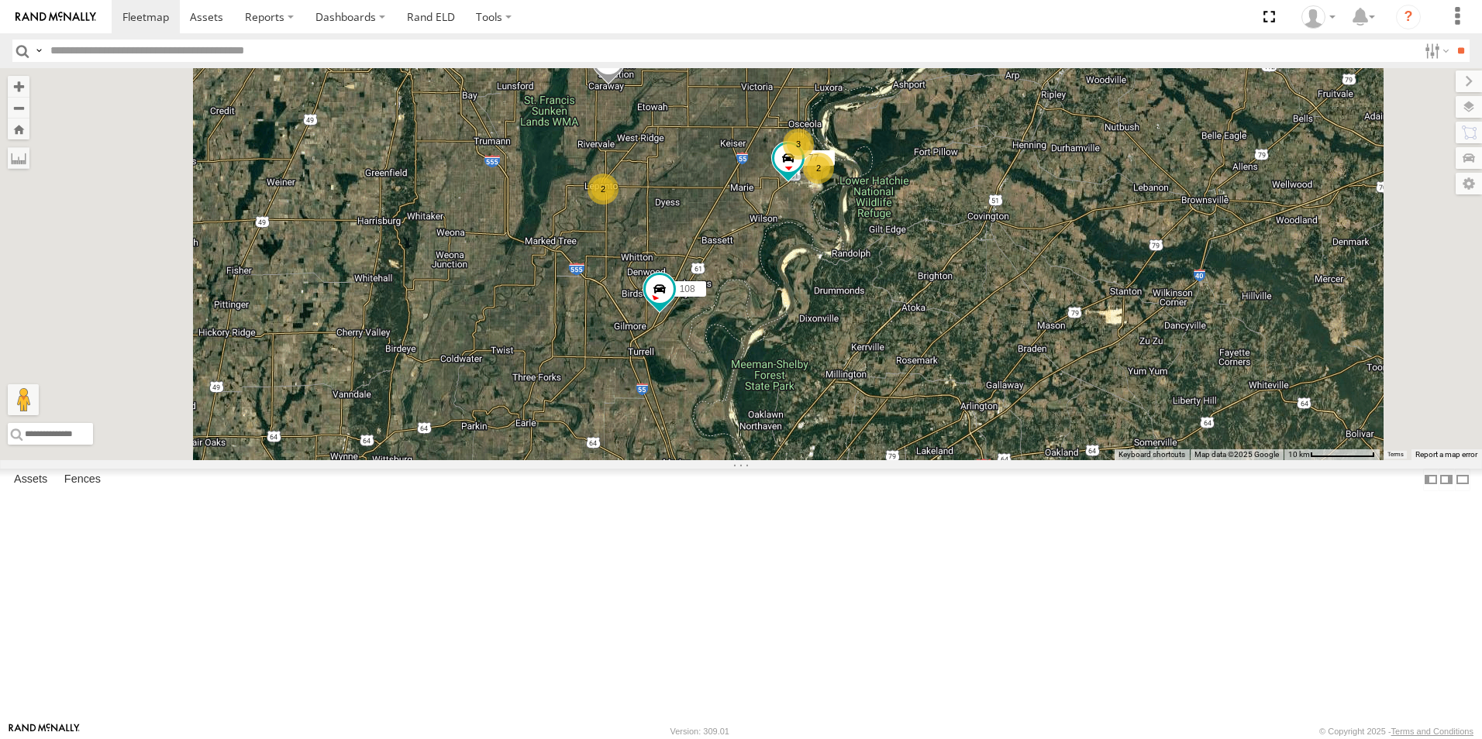
click at [0, 0] on span at bounding box center [0, 0] width 0 height 0
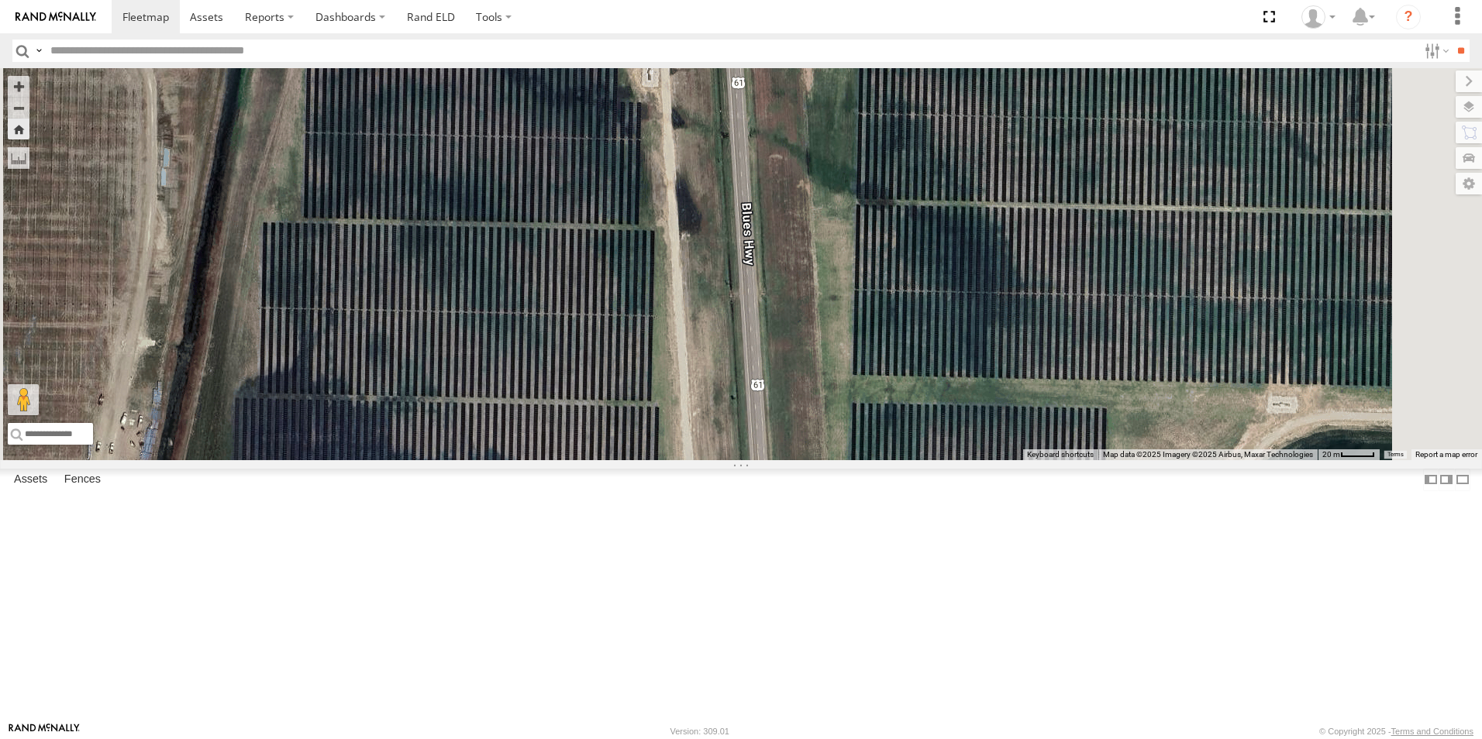
click at [0, 0] on span at bounding box center [0, 0] width 0 height 0
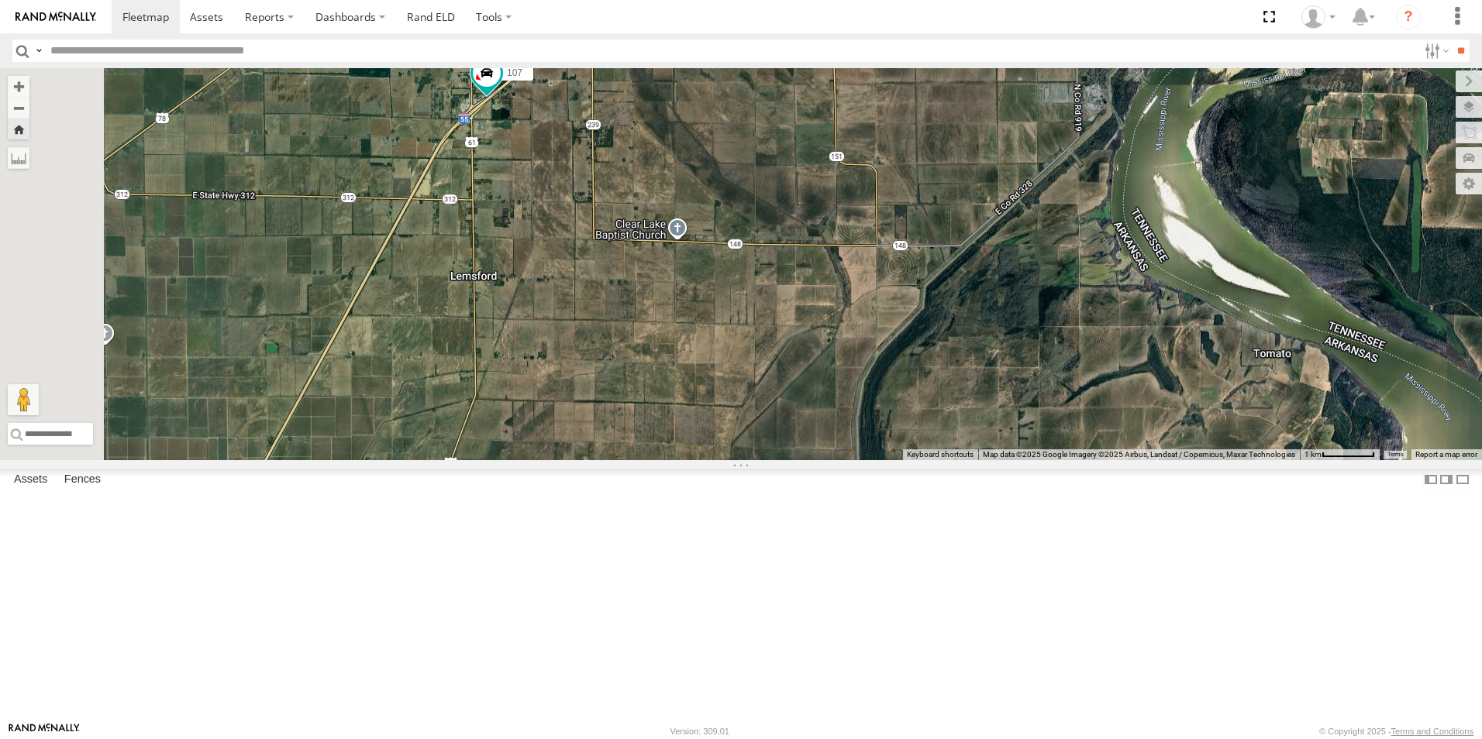
drag, startPoint x: 494, startPoint y: 466, endPoint x: 674, endPoint y: 280, distance: 258.7
click at [670, 284] on div "107" at bounding box center [741, 264] width 1482 height 392
